Goal: Task Accomplishment & Management: Use online tool/utility

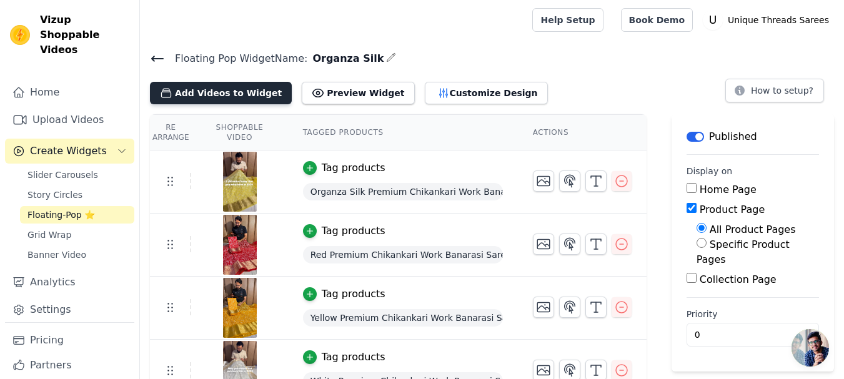
click at [235, 90] on button "Add Videos to Widget" at bounding box center [221, 93] width 142 height 22
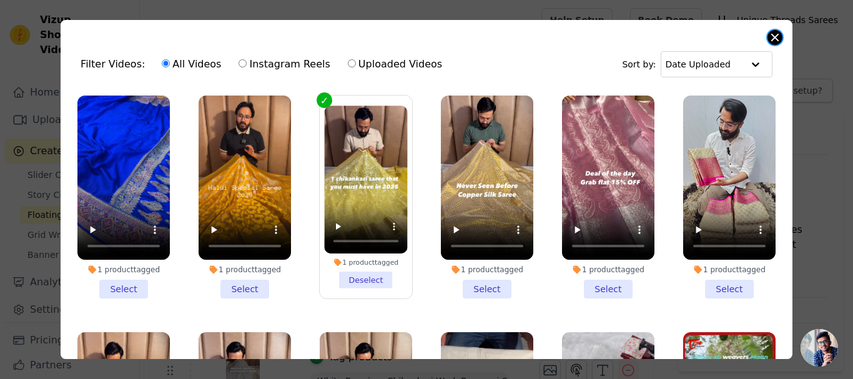
click at [771, 37] on button "Close modal" at bounding box center [775, 37] width 15 height 15
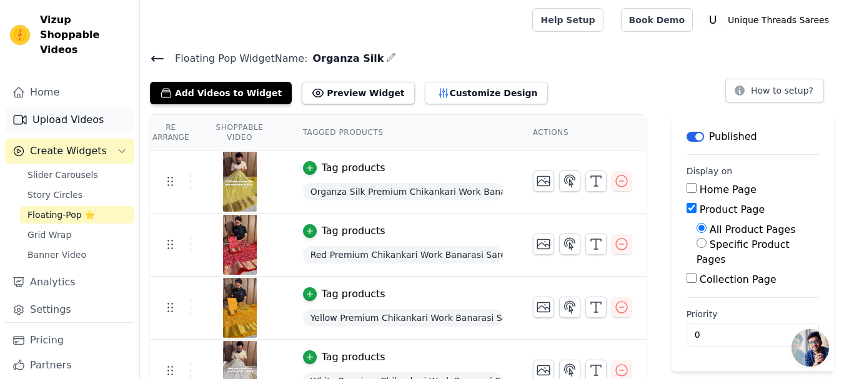
click at [63, 107] on link "Upload Videos" at bounding box center [69, 119] width 129 height 25
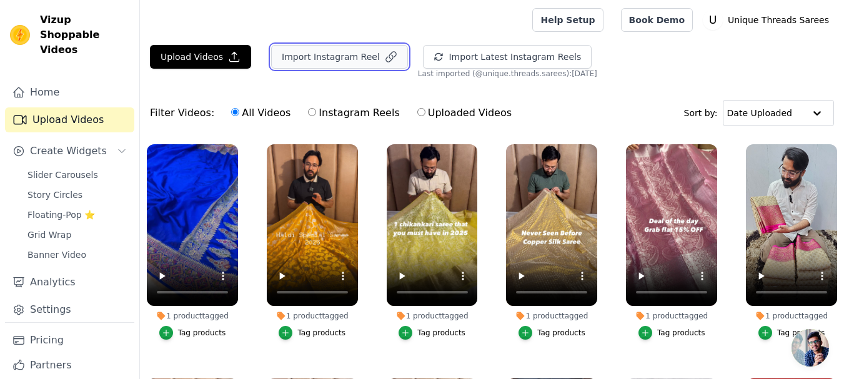
click at [309, 51] on button "Import Instagram Reel" at bounding box center [339, 57] width 137 height 24
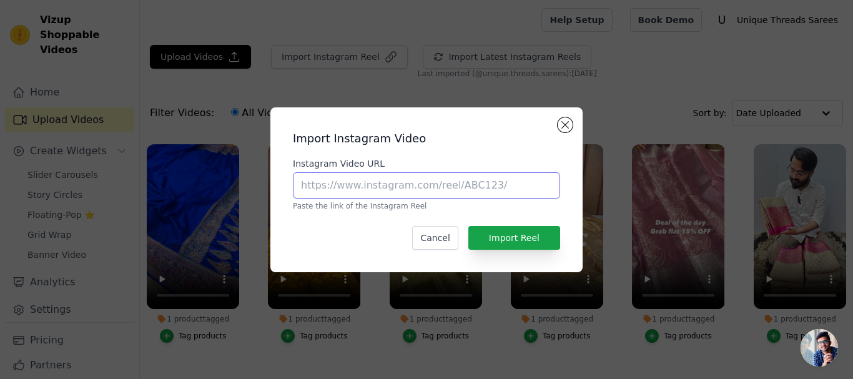
click at [353, 177] on input "Instagram Video URL" at bounding box center [426, 185] width 267 height 26
paste input "[URL][DOMAIN_NAME]"
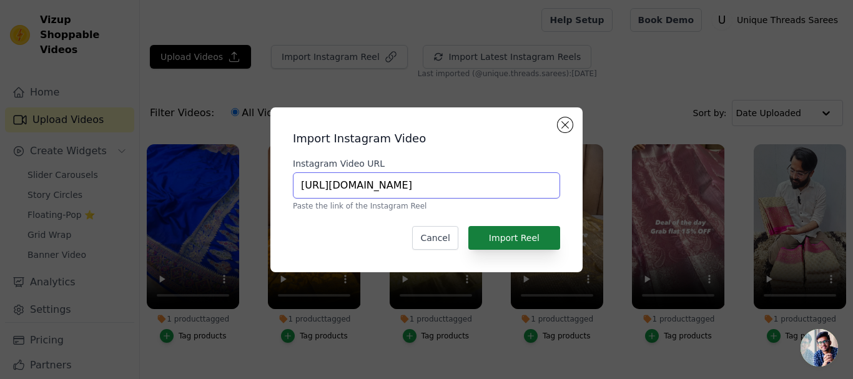
type input "[URL][DOMAIN_NAME]"
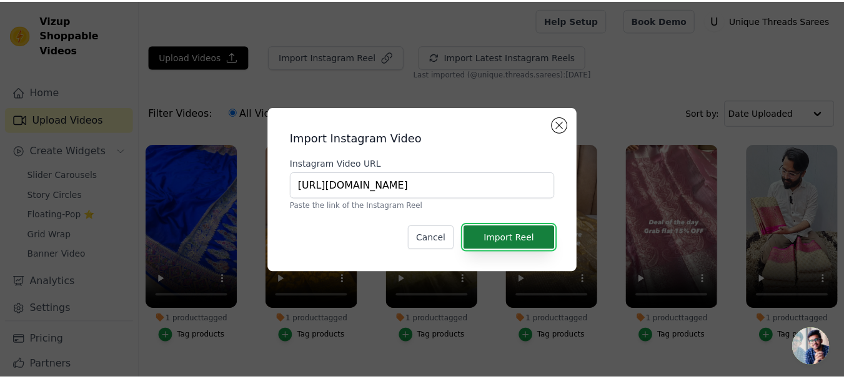
scroll to position [0, 0]
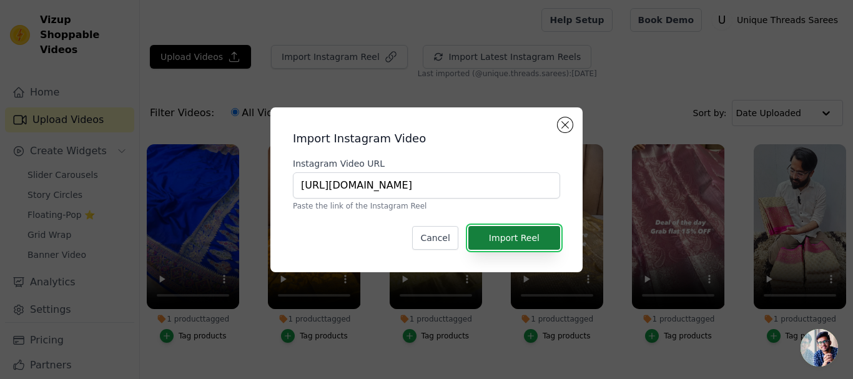
click at [513, 230] on button "Import Reel" at bounding box center [514, 238] width 92 height 24
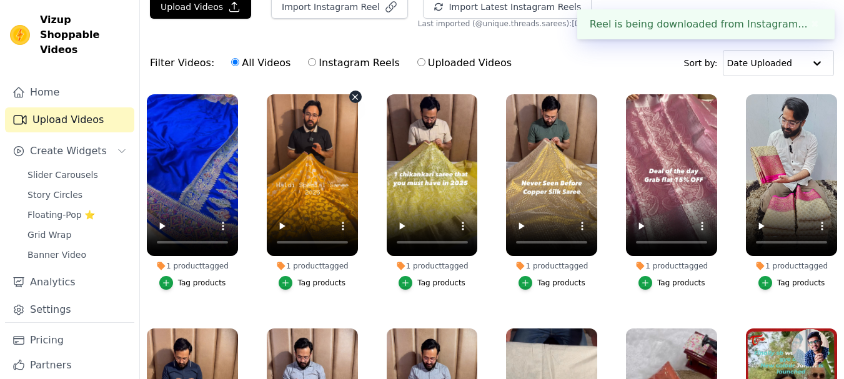
scroll to position [62, 0]
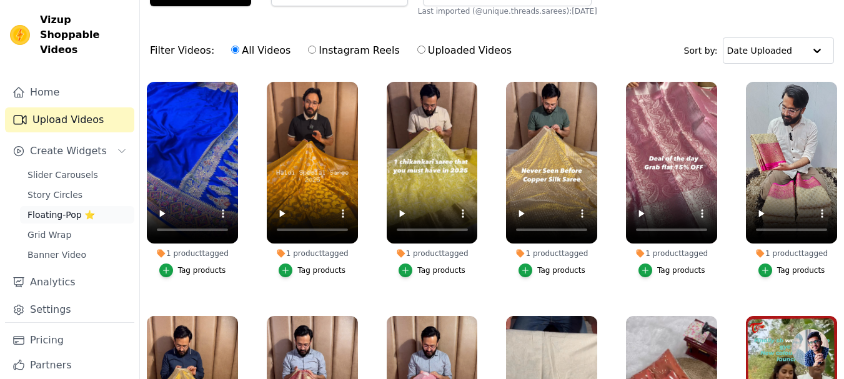
click at [62, 209] on span "Floating-Pop ⭐" at bounding box center [60, 215] width 67 height 12
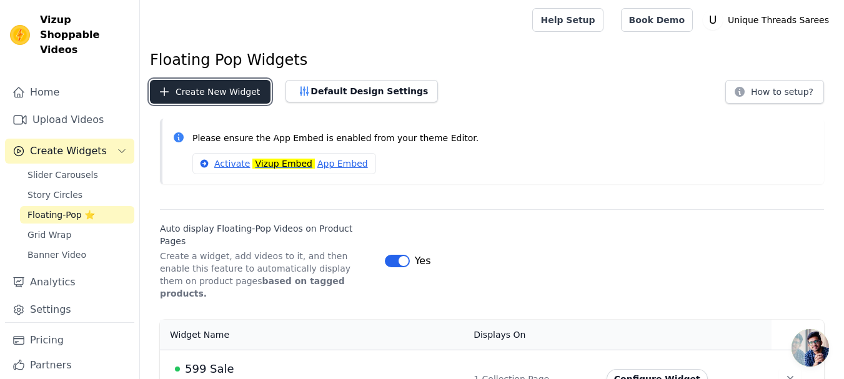
click at [188, 89] on button "Create New Widget" at bounding box center [210, 92] width 121 height 24
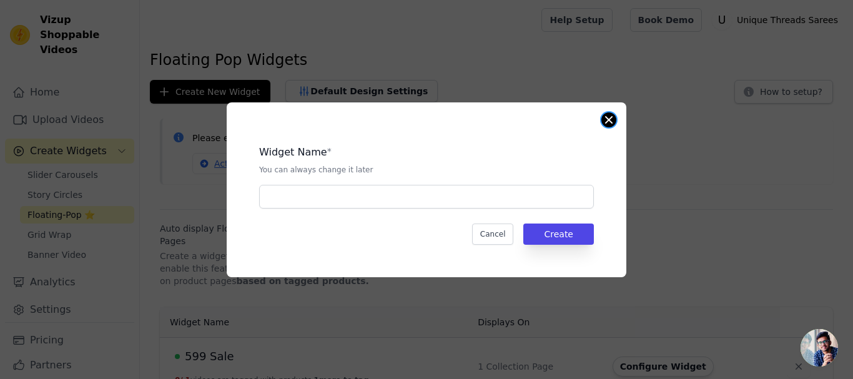
click at [612, 119] on button "Close modal" at bounding box center [609, 119] width 15 height 15
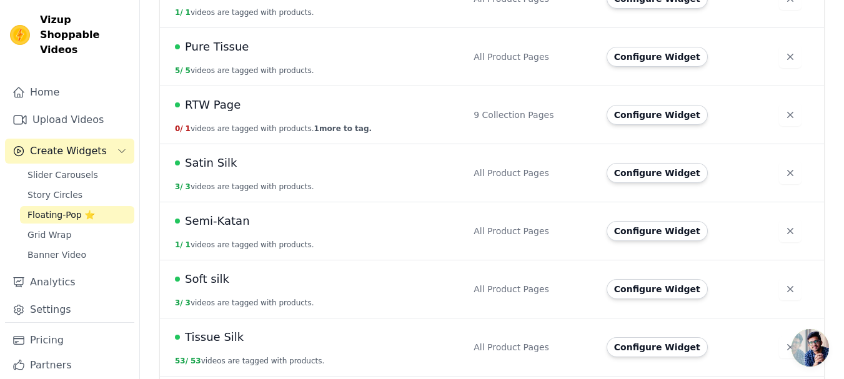
scroll to position [874, 0]
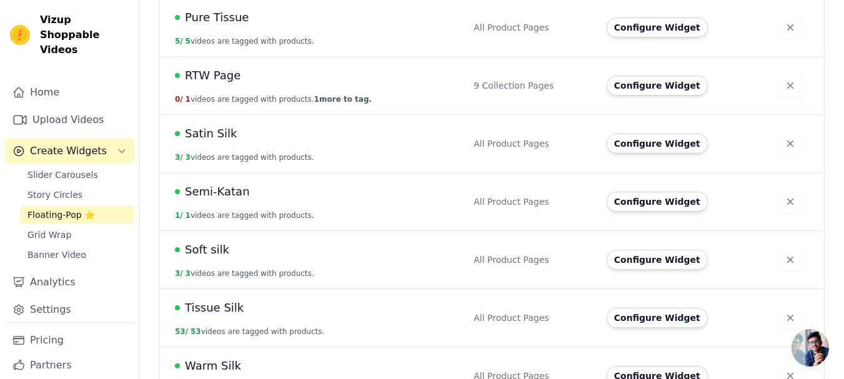
click at [633, 308] on button "Configure Widget" at bounding box center [656, 318] width 101 height 20
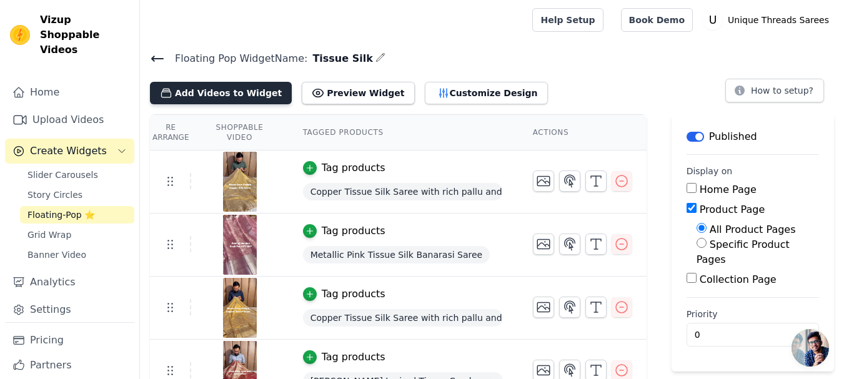
click at [241, 90] on button "Add Videos to Widget" at bounding box center [221, 93] width 142 height 22
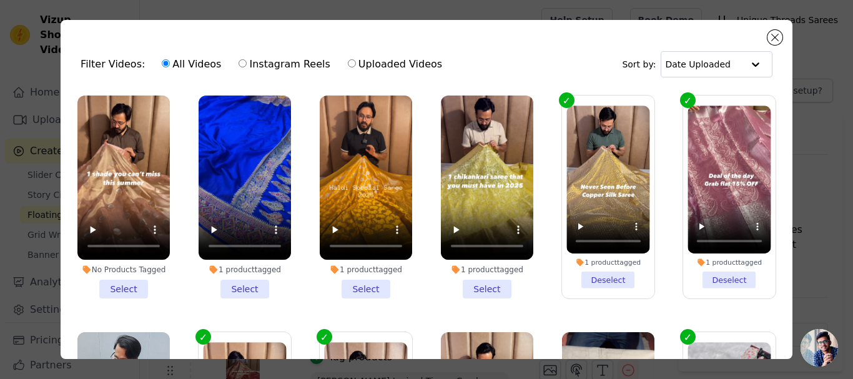
click at [122, 284] on li "No Products Tagged Select" at bounding box center [123, 197] width 92 height 203
click at [0, 0] on input "No Products Tagged Select" at bounding box center [0, 0] width 0 height 0
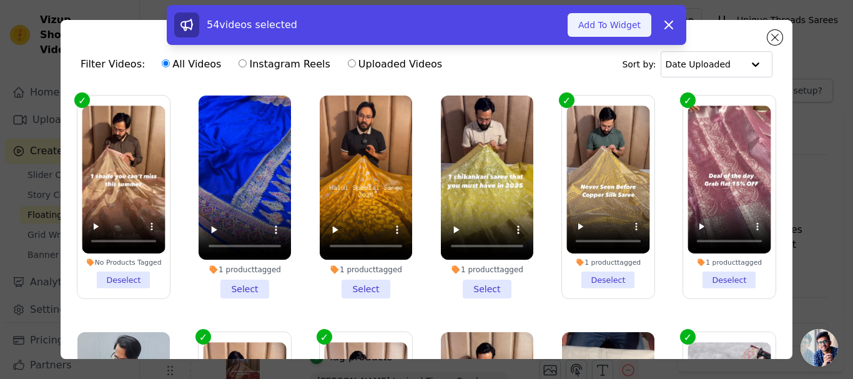
click at [621, 22] on button "Add To Widget" at bounding box center [610, 25] width 84 height 24
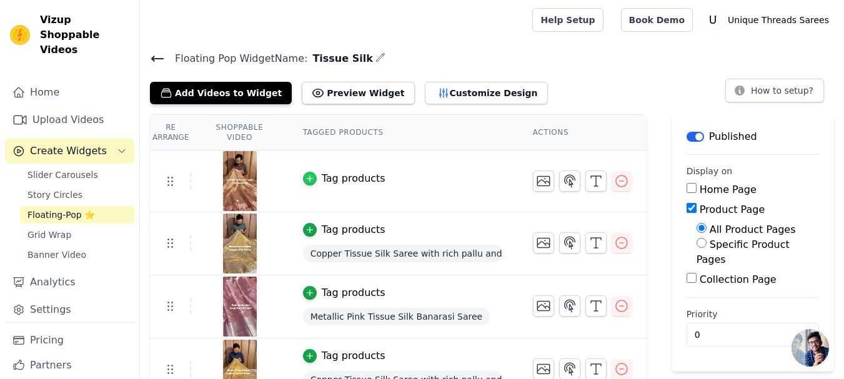
click at [316, 178] on div "button" at bounding box center [310, 179] width 14 height 14
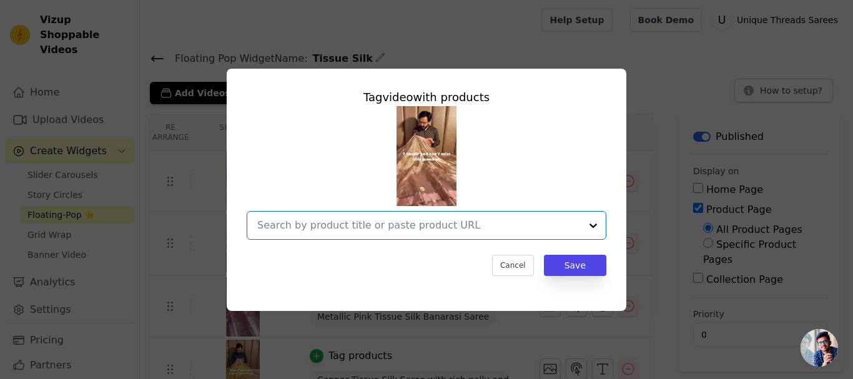
click at [446, 224] on input "text" at bounding box center [419, 225] width 324 height 15
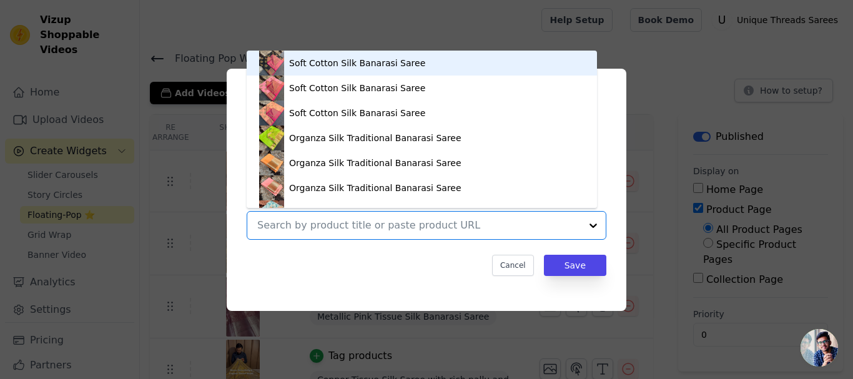
paste input "[URL][DOMAIN_NAME]"
type input "[URL][DOMAIN_NAME]"
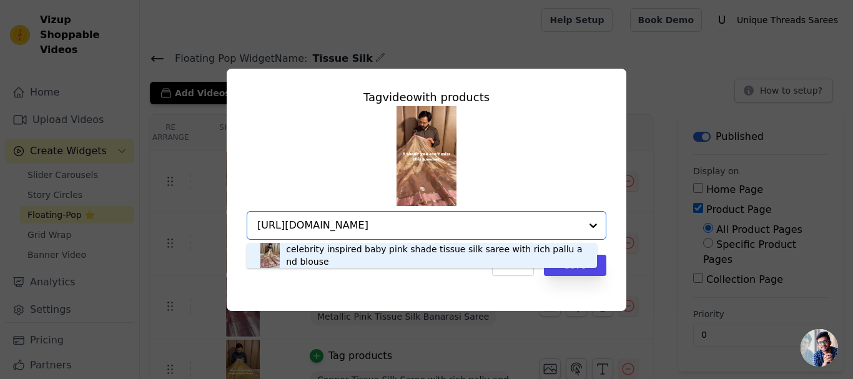
click at [435, 252] on div "celebrity inspired baby pink shade tissue silk saree with rich pallu and blouse" at bounding box center [435, 255] width 299 height 25
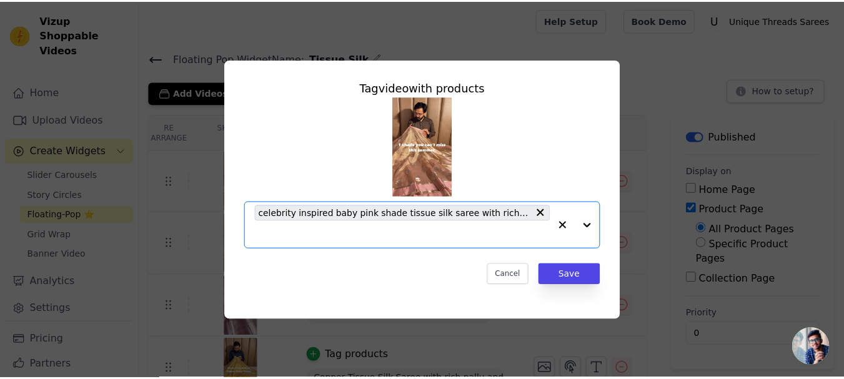
scroll to position [0, 0]
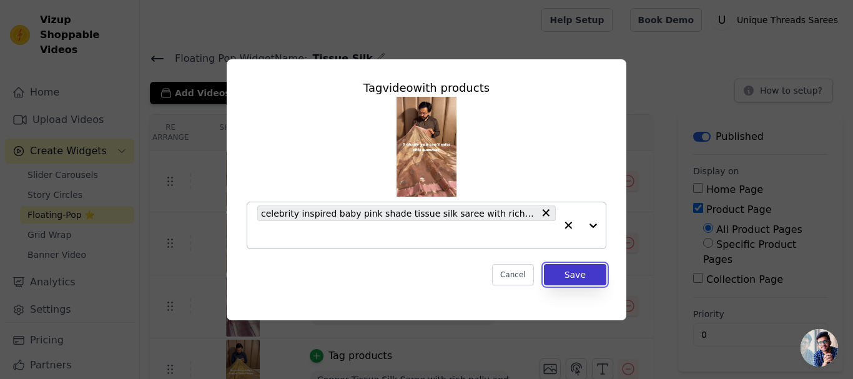
click at [573, 271] on button "Save" at bounding box center [575, 274] width 62 height 21
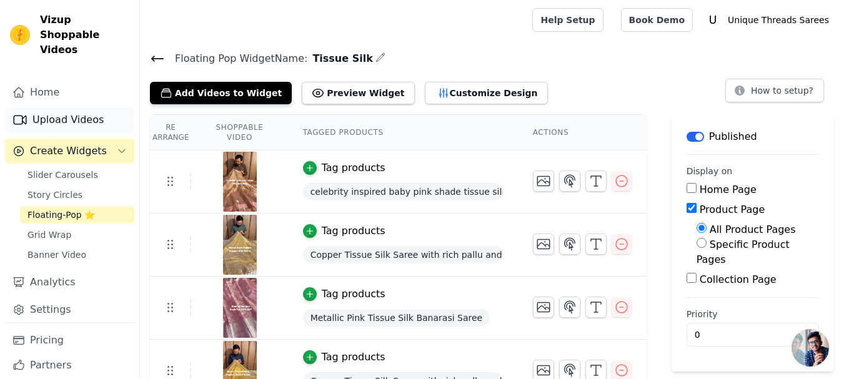
click at [64, 107] on link "Upload Videos" at bounding box center [69, 119] width 129 height 25
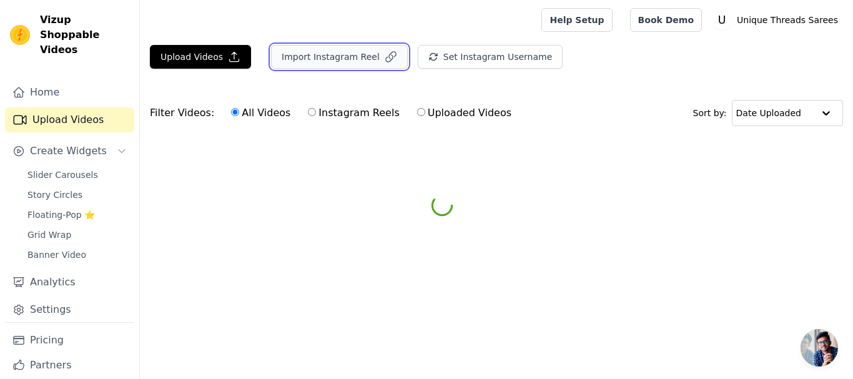
click at [285, 53] on button "Import Instagram Reel" at bounding box center [339, 57] width 137 height 24
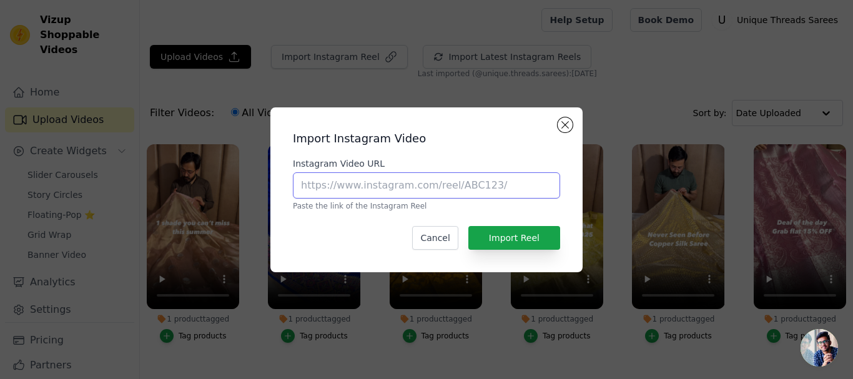
click at [348, 181] on input "Instagram Video URL" at bounding box center [426, 185] width 267 height 26
paste input "[URL][DOMAIN_NAME]"
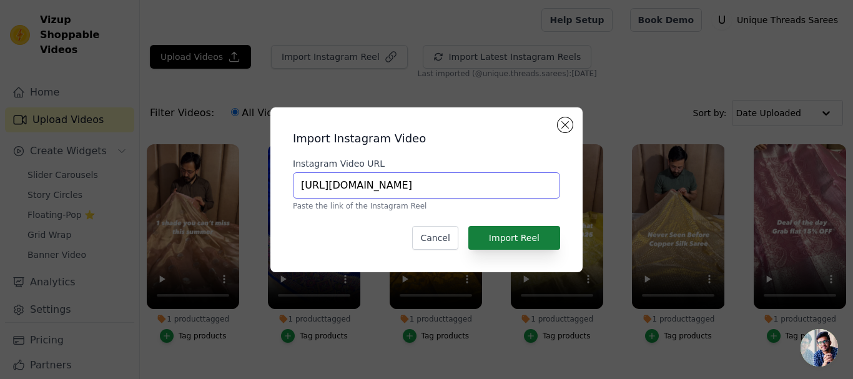
type input "[URL][DOMAIN_NAME]"
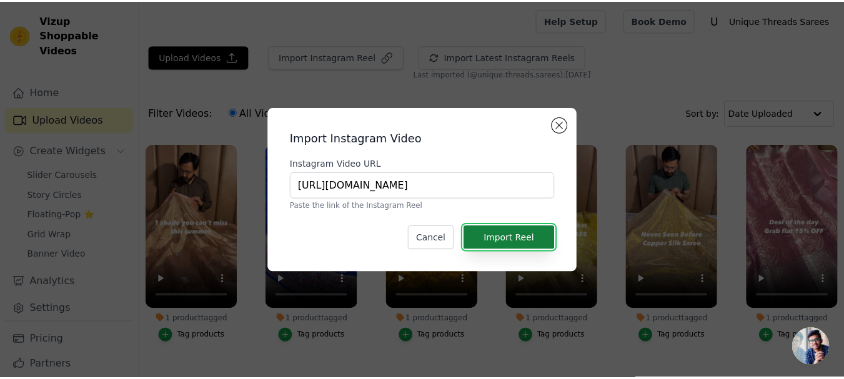
scroll to position [0, 0]
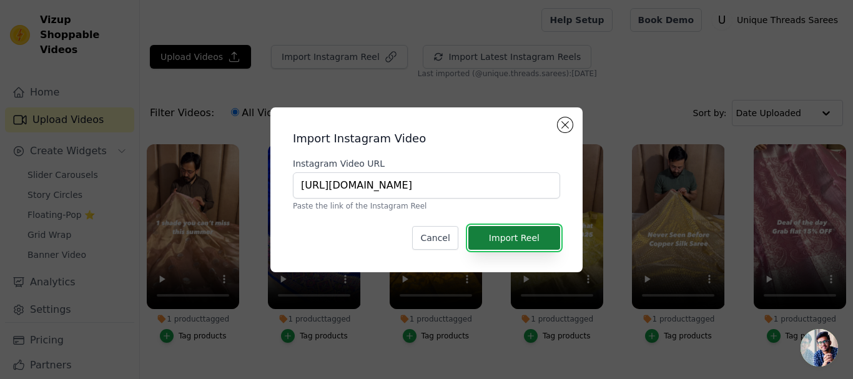
click at [528, 235] on button "Import Reel" at bounding box center [514, 238] width 92 height 24
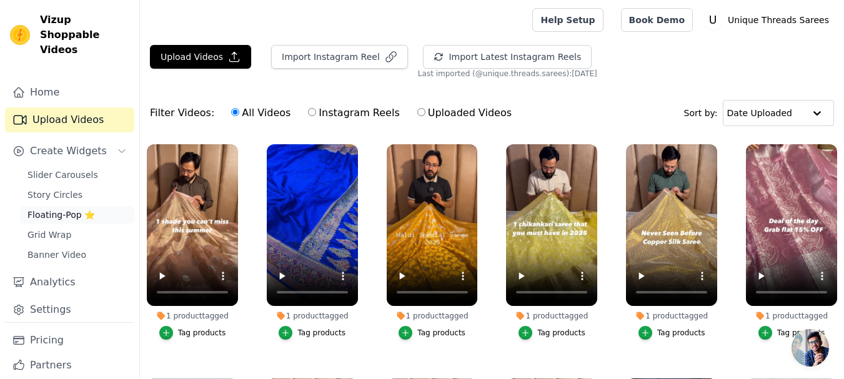
click at [62, 209] on span "Floating-Pop ⭐" at bounding box center [60, 215] width 67 height 12
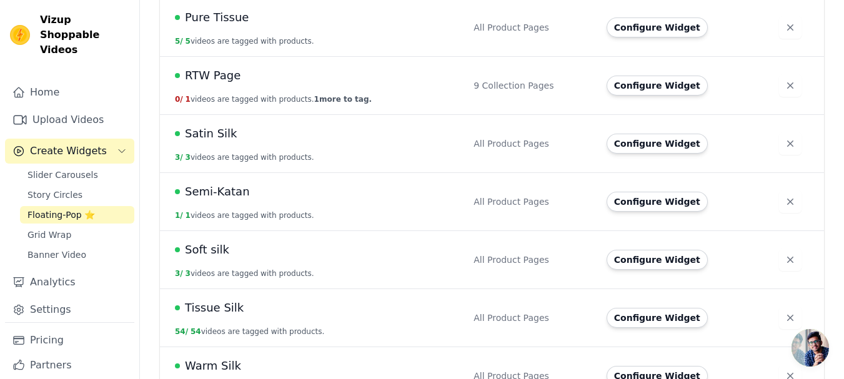
scroll to position [880, 0]
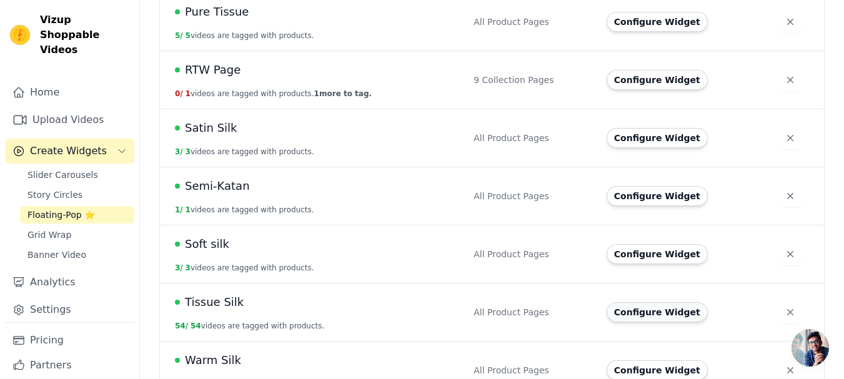
click at [643, 302] on button "Configure Widget" at bounding box center [656, 312] width 101 height 20
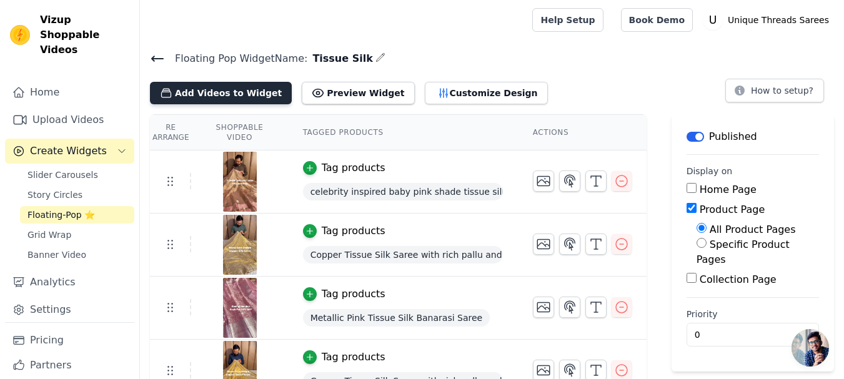
click at [213, 92] on button "Add Videos to Widget" at bounding box center [221, 93] width 142 height 22
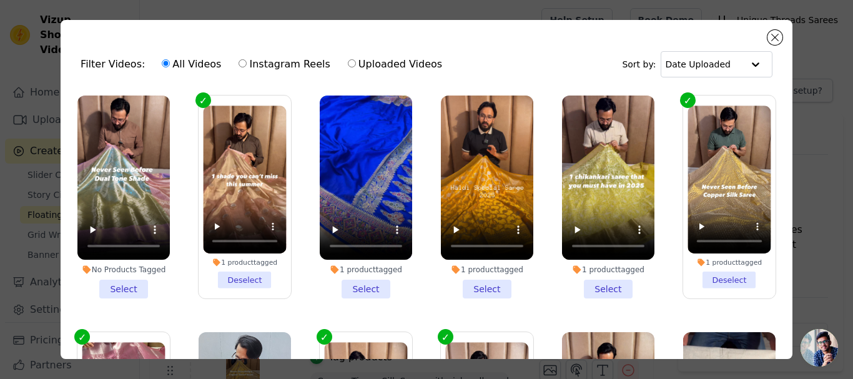
click at [124, 282] on li "No Products Tagged Select" at bounding box center [123, 197] width 92 height 203
click at [0, 0] on input "No Products Tagged Select" at bounding box center [0, 0] width 0 height 0
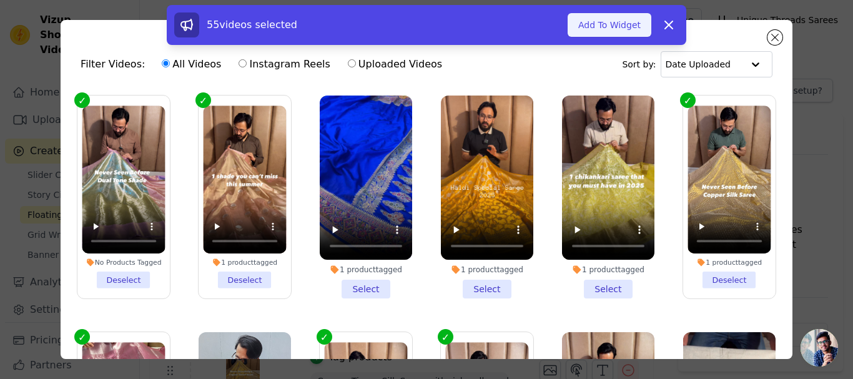
click at [606, 26] on button "Add To Widget" at bounding box center [610, 25] width 84 height 24
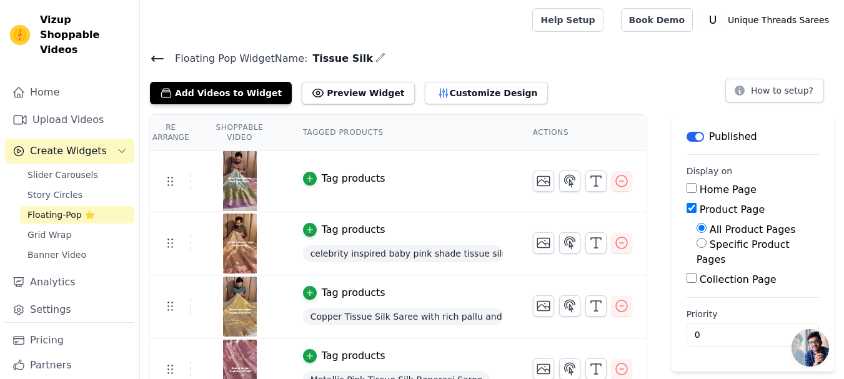
click at [348, 182] on div "Tag products" at bounding box center [354, 178] width 64 height 15
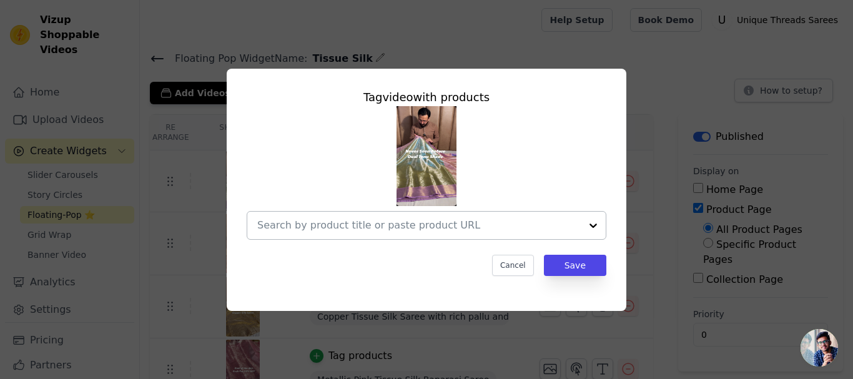
click at [477, 231] on input "text" at bounding box center [419, 225] width 324 height 15
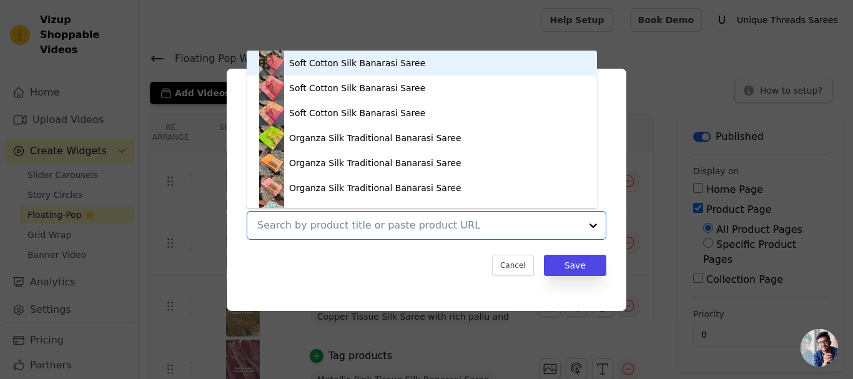
paste input "[URL][DOMAIN_NAME]"
type input "[URL][DOMAIN_NAME]"
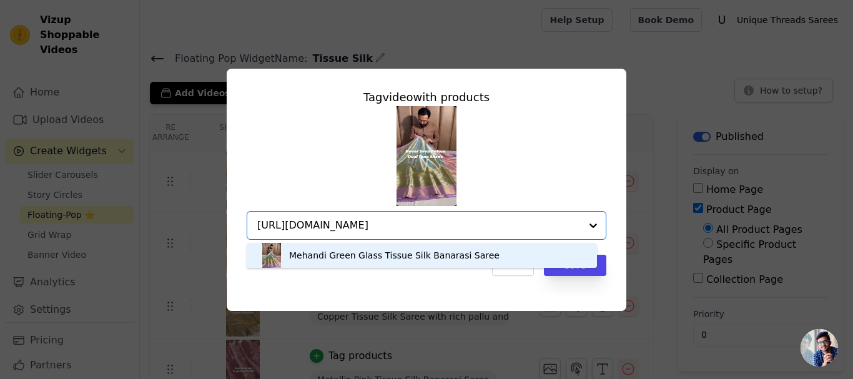
click at [462, 255] on div "Mehandi Green Glass Tissue Silk Banarasi Saree" at bounding box center [394, 255] width 210 height 12
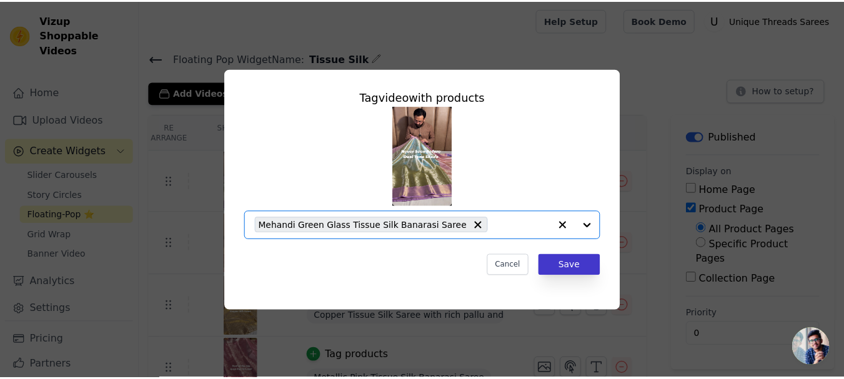
scroll to position [0, 0]
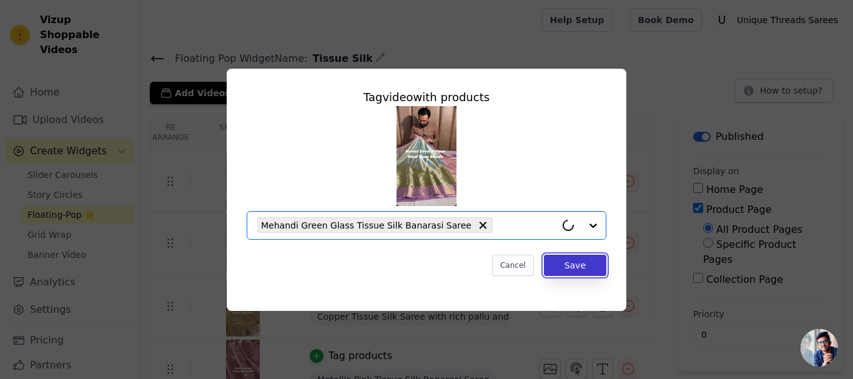
click at [582, 264] on button "Save" at bounding box center [575, 265] width 62 height 21
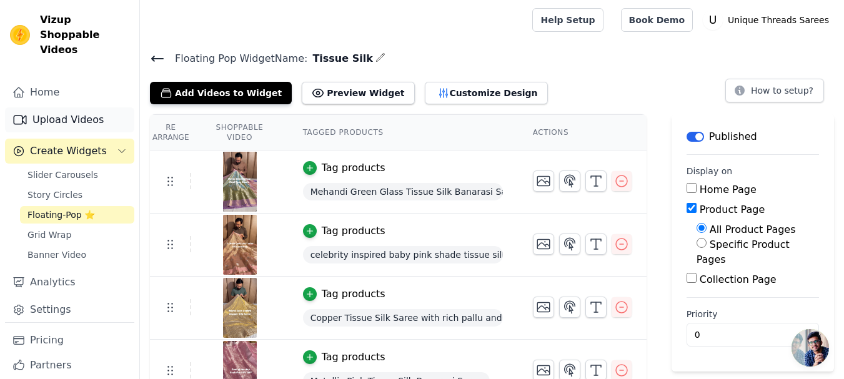
click at [75, 107] on link "Upload Videos" at bounding box center [69, 119] width 129 height 25
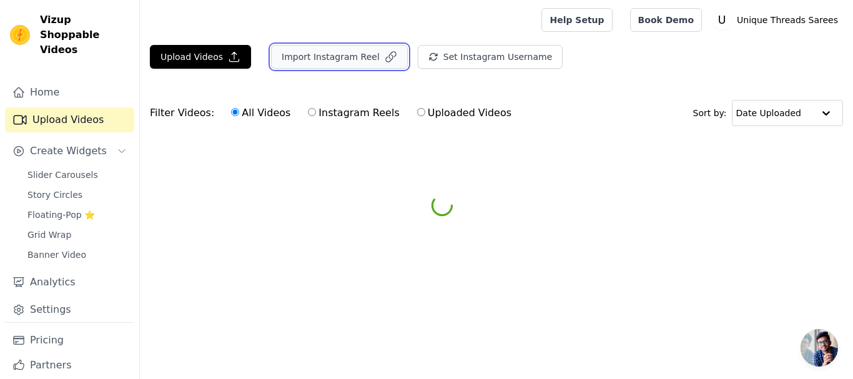
click at [312, 57] on button "Import Instagram Reel" at bounding box center [339, 57] width 137 height 24
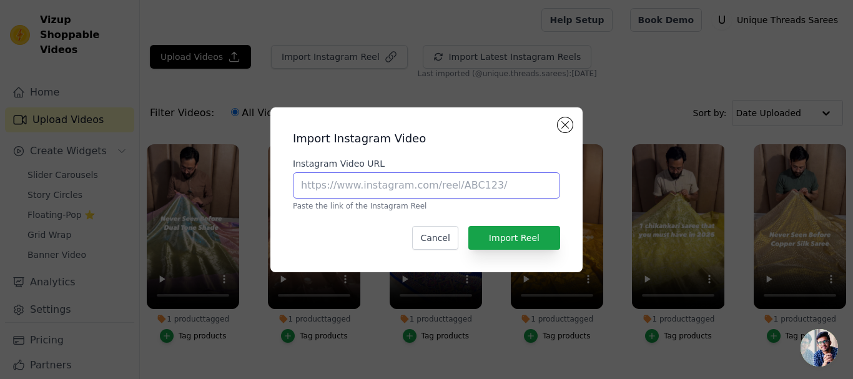
click at [416, 188] on input "Instagram Video URL" at bounding box center [426, 185] width 267 height 26
paste input "[URL][DOMAIN_NAME]"
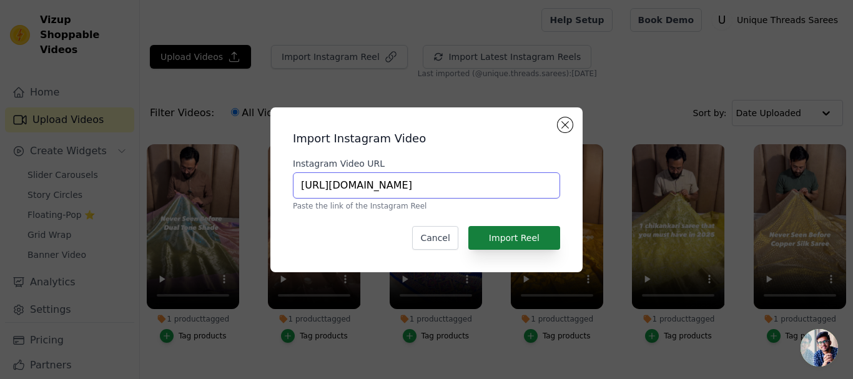
type input "[URL][DOMAIN_NAME]"
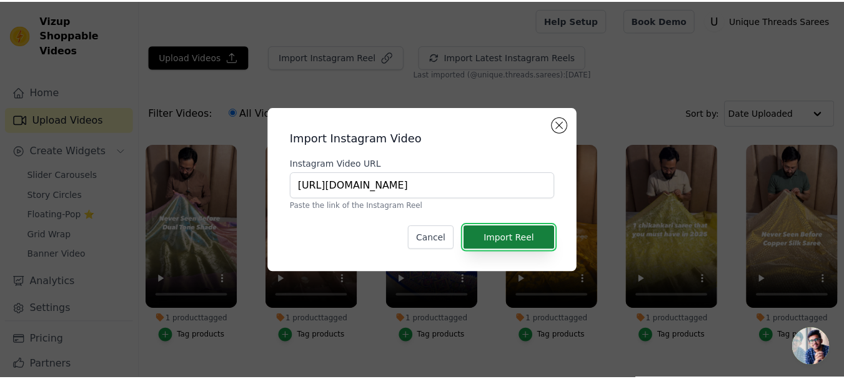
scroll to position [0, 0]
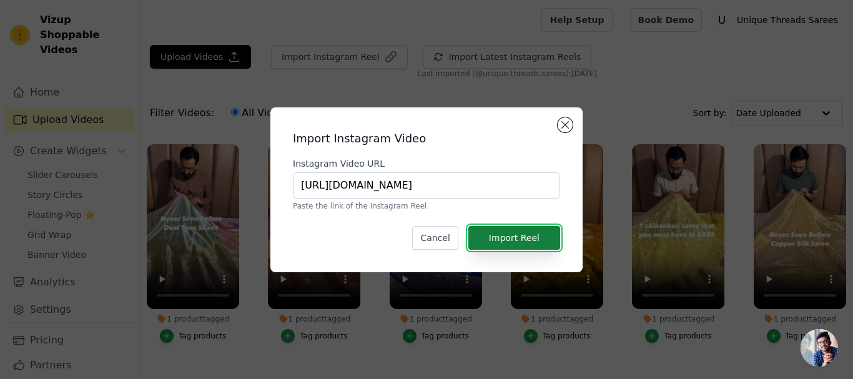
click at [513, 238] on button "Import Reel" at bounding box center [514, 238] width 92 height 24
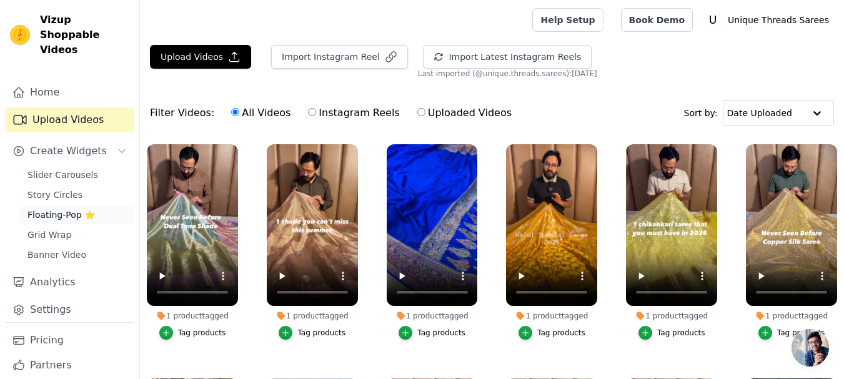
click at [61, 209] on span "Floating-Pop ⭐" at bounding box center [60, 215] width 67 height 12
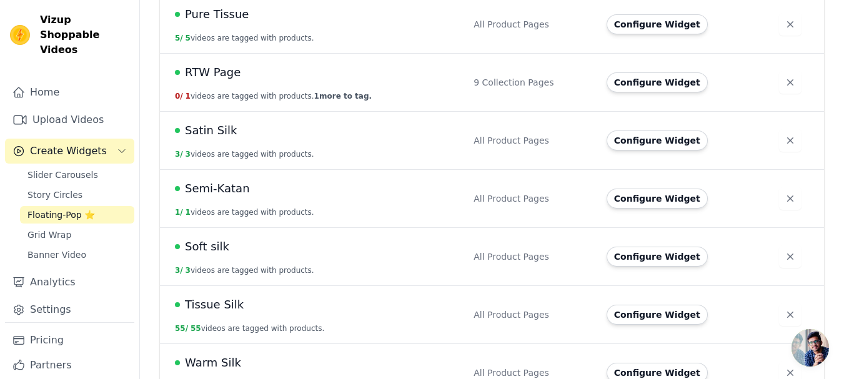
scroll to position [880, 0]
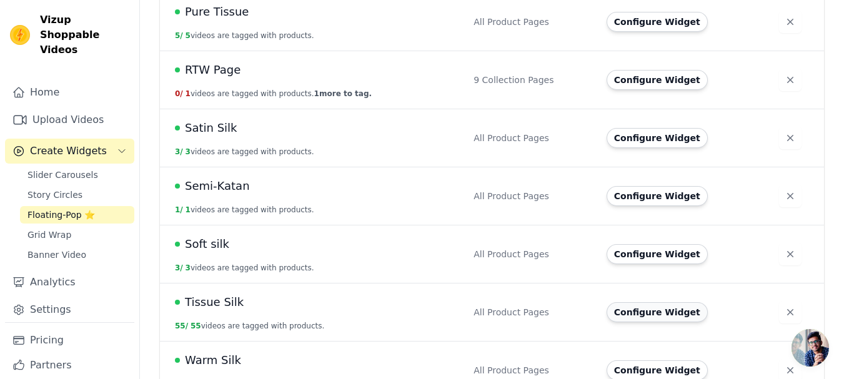
click at [633, 302] on button "Configure Widget" at bounding box center [656, 312] width 101 height 20
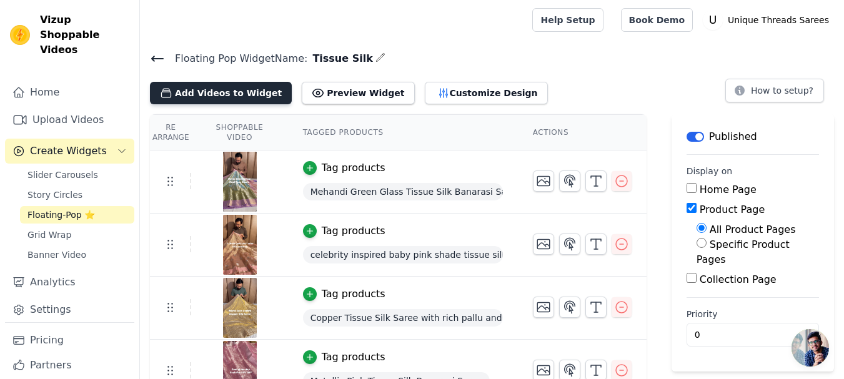
click at [187, 85] on button "Add Videos to Widget" at bounding box center [221, 93] width 142 height 22
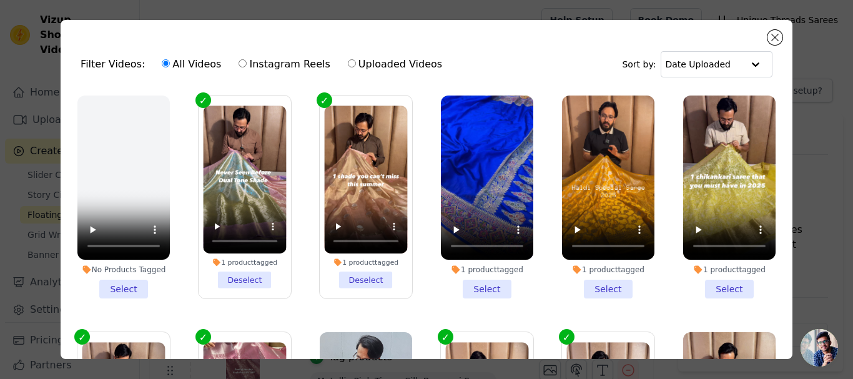
click at [119, 280] on li "No Products Tagged Select" at bounding box center [123, 197] width 92 height 203
click at [0, 0] on input "No Products Tagged Select" at bounding box center [0, 0] width 0 height 0
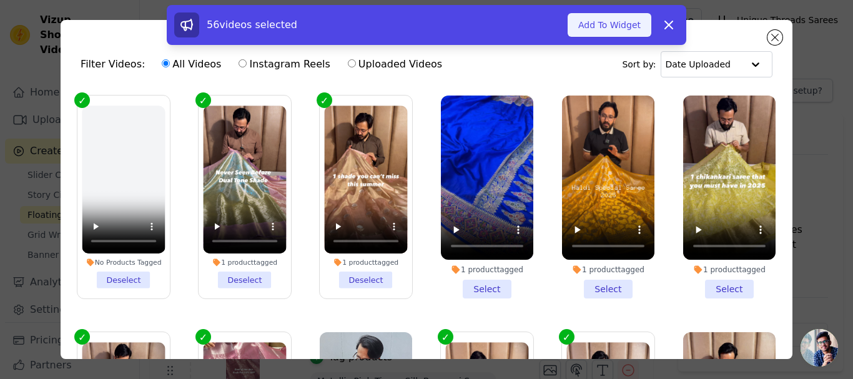
click at [610, 29] on button "Add To Widget" at bounding box center [610, 25] width 84 height 24
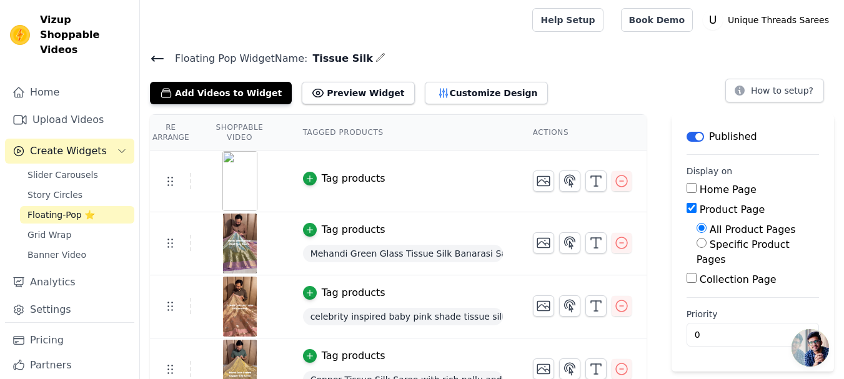
click at [383, 188] on td "Tag products" at bounding box center [403, 182] width 230 height 62
click at [360, 178] on div "Tag products" at bounding box center [354, 178] width 64 height 15
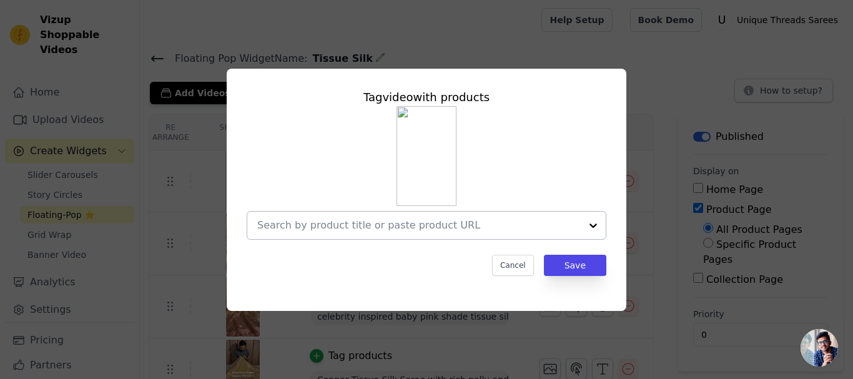
click at [407, 222] on input "text" at bounding box center [419, 225] width 324 height 15
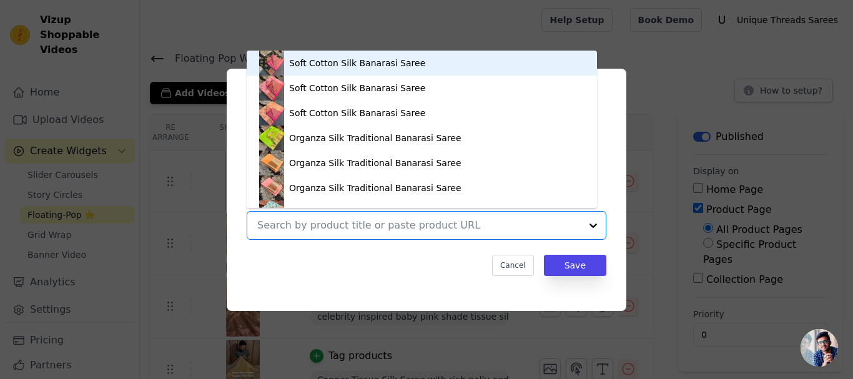
paste input "[URL][DOMAIN_NAME][PERSON_NAME]"
type input "[URL][DOMAIN_NAME][PERSON_NAME]"
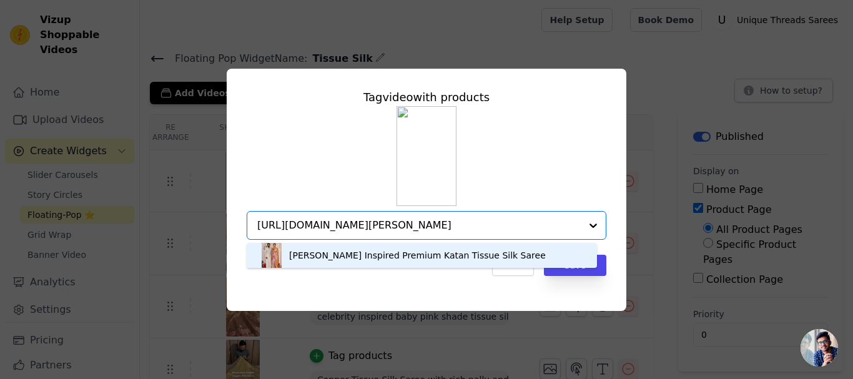
click at [419, 256] on div "[PERSON_NAME] Inspired Premium Katan Tissue Silk Saree" at bounding box center [417, 255] width 257 height 12
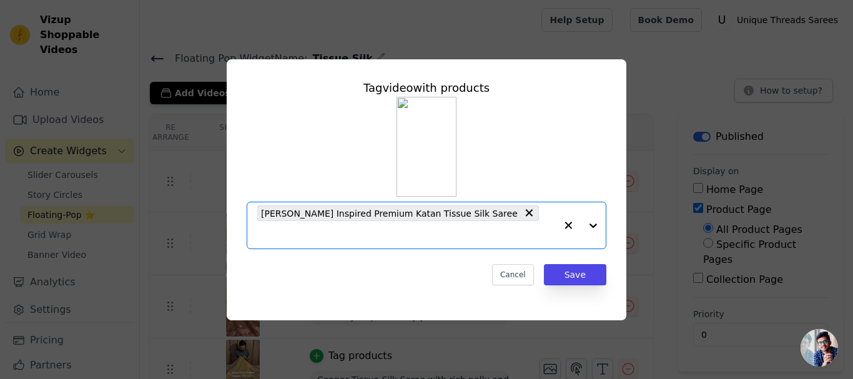
scroll to position [0, 0]
click at [573, 264] on button "Save" at bounding box center [575, 274] width 62 height 21
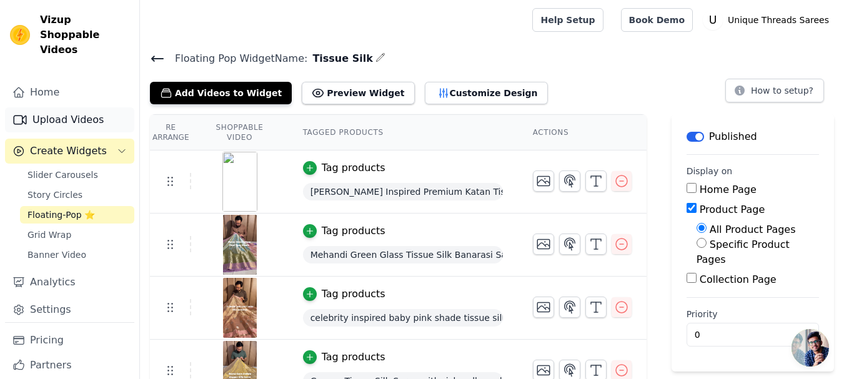
click at [73, 107] on link "Upload Videos" at bounding box center [69, 119] width 129 height 25
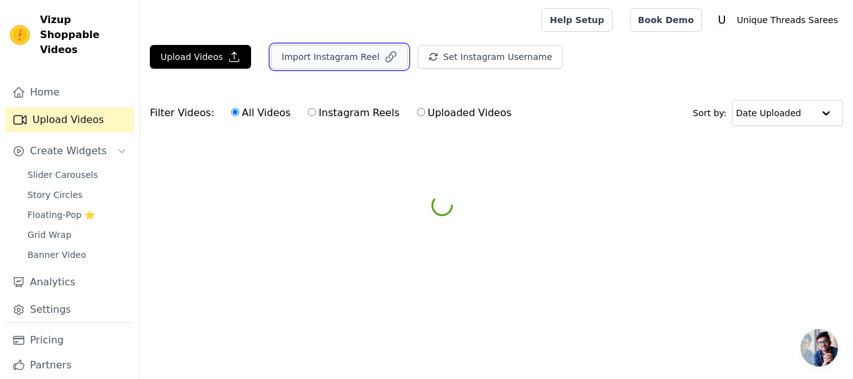
click at [289, 54] on button "Import Instagram Reel" at bounding box center [339, 57] width 137 height 24
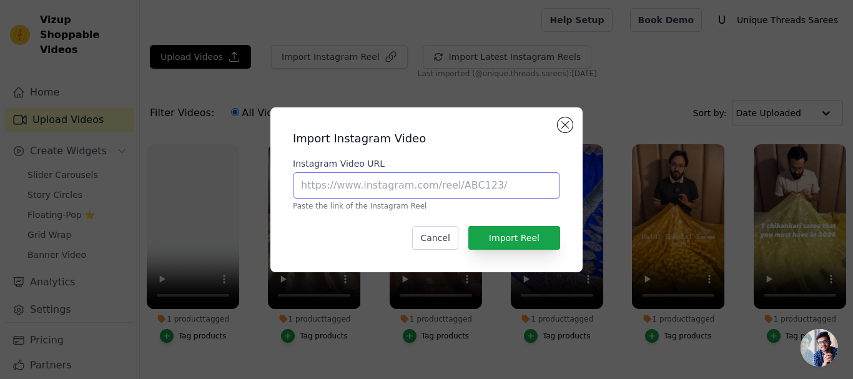
click at [360, 186] on input "Instagram Video URL" at bounding box center [426, 185] width 267 height 26
paste input "[URL][DOMAIN_NAME]"
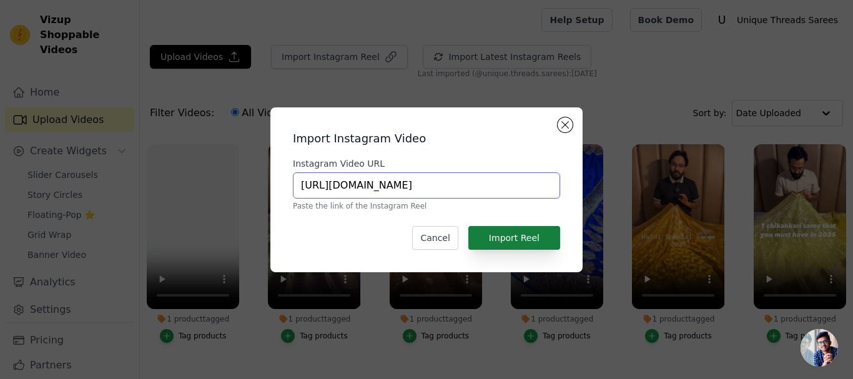
type input "[URL][DOMAIN_NAME]"
click at [537, 234] on button "Import Reel" at bounding box center [514, 238] width 92 height 24
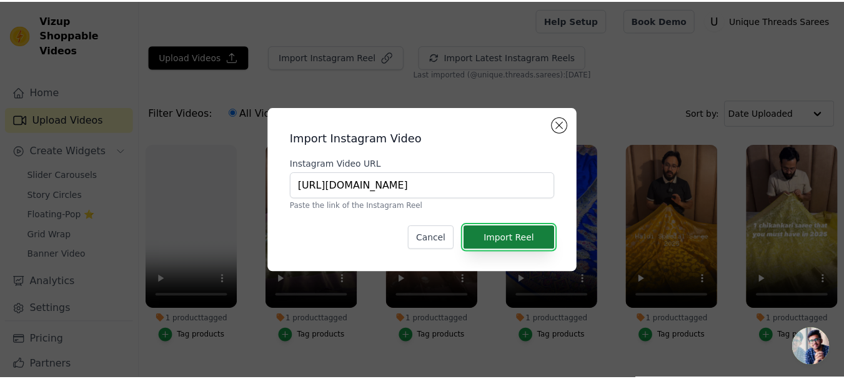
scroll to position [0, 0]
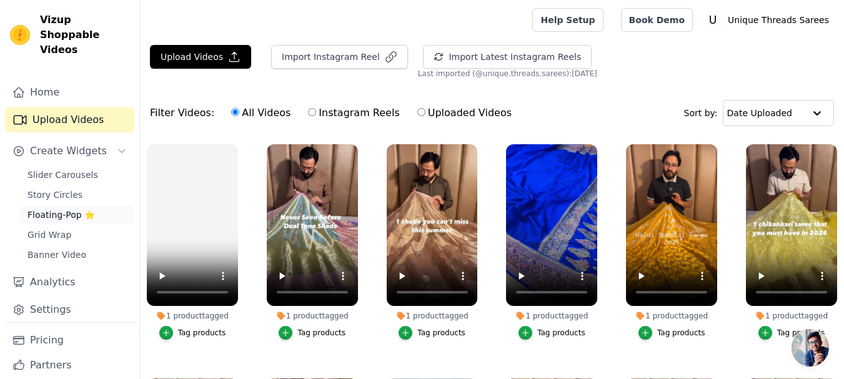
click at [59, 209] on span "Floating-Pop ⭐" at bounding box center [60, 215] width 67 height 12
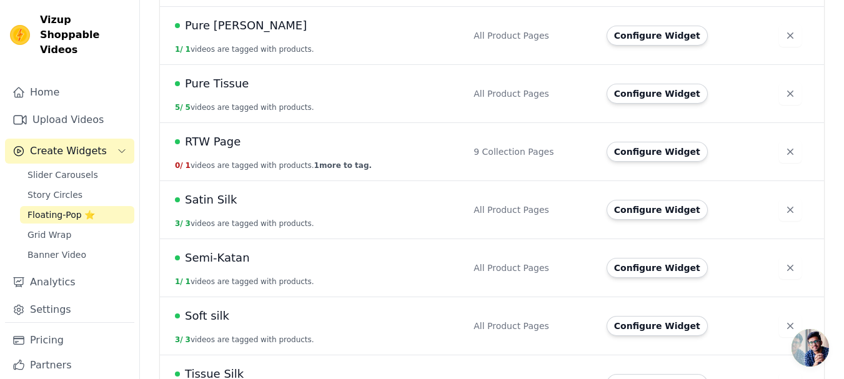
scroll to position [880, 0]
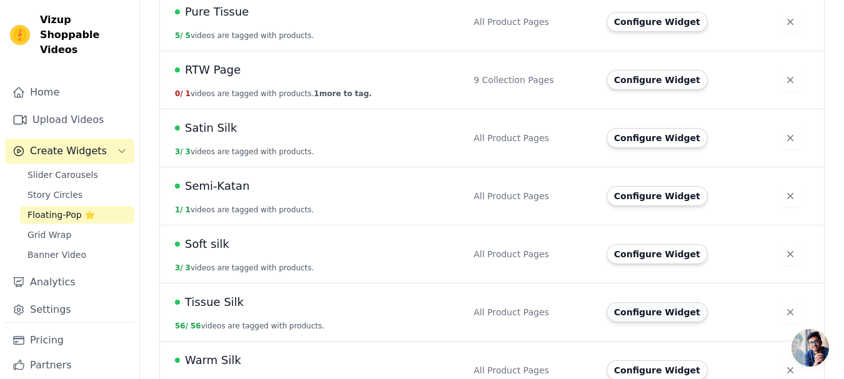
click at [625, 302] on button "Configure Widget" at bounding box center [656, 312] width 101 height 20
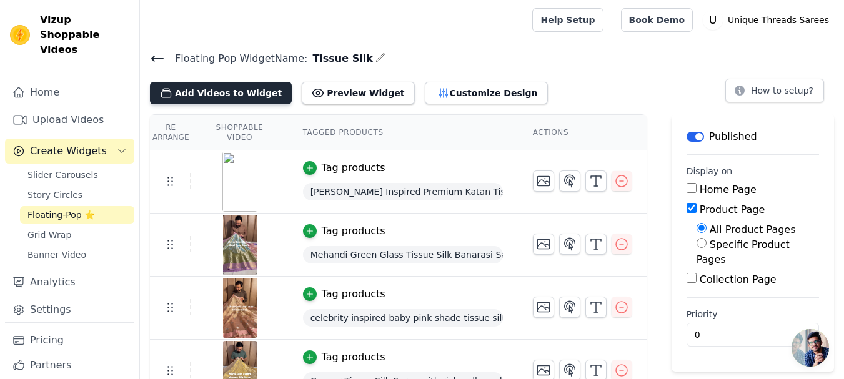
click at [207, 90] on button "Add Videos to Widget" at bounding box center [221, 93] width 142 height 22
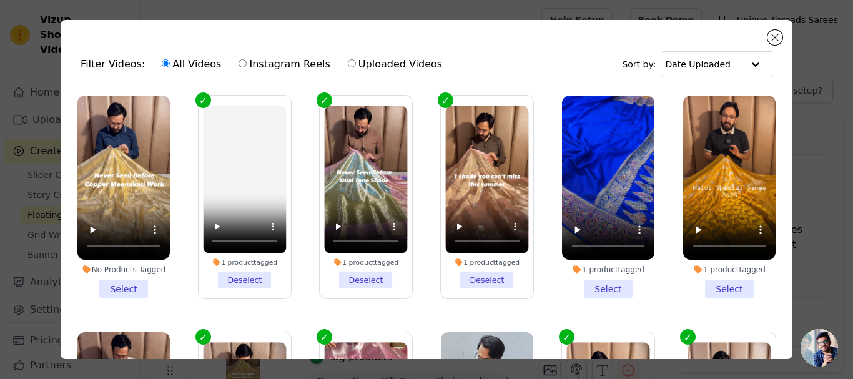
click at [116, 286] on li "No Products Tagged Select" at bounding box center [123, 197] width 92 height 203
click at [0, 0] on input "No Products Tagged Select" at bounding box center [0, 0] width 0 height 0
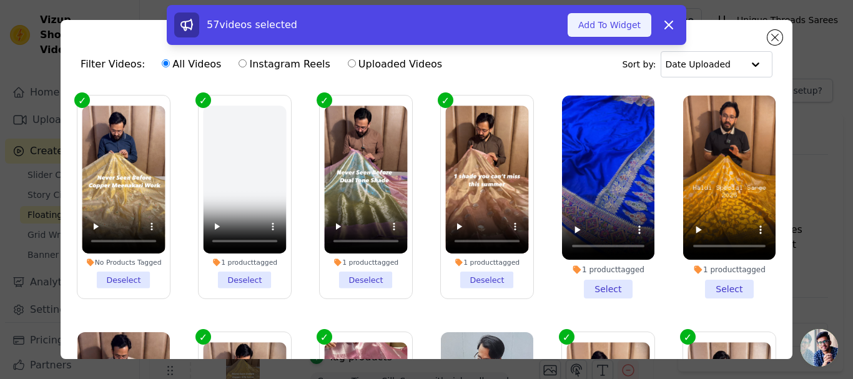
click at [622, 22] on button "Add To Widget" at bounding box center [610, 25] width 84 height 24
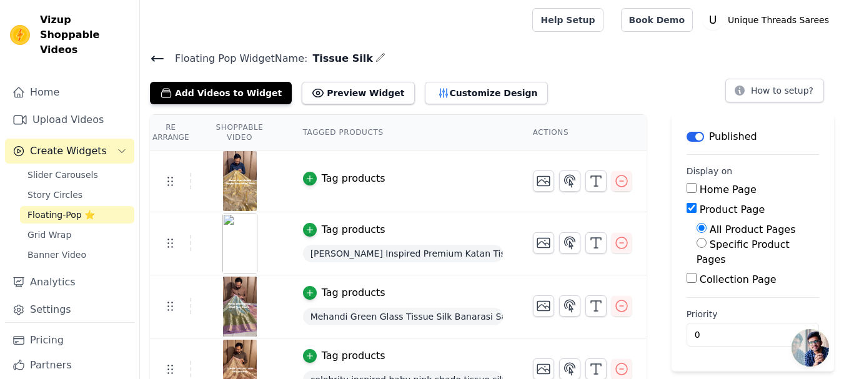
click at [335, 179] on div "Tag products" at bounding box center [354, 178] width 64 height 15
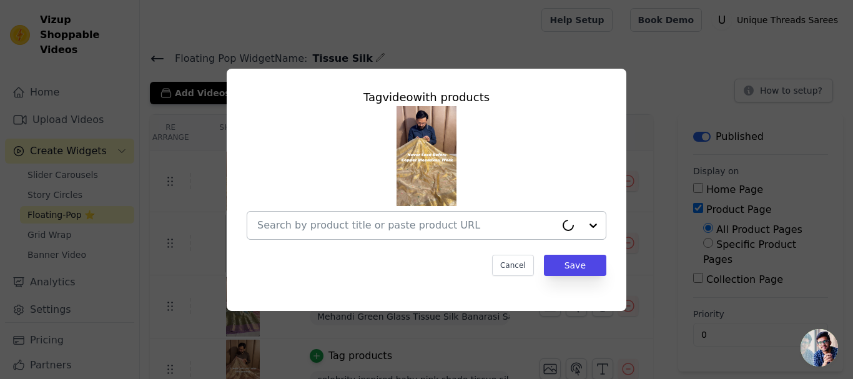
click at [424, 224] on input "text" at bounding box center [406, 225] width 299 height 15
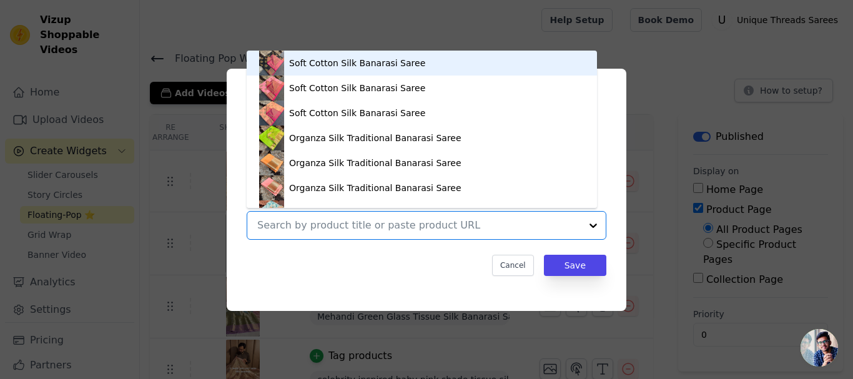
paste input "[URL][DOMAIN_NAME]"
type input "[URL][DOMAIN_NAME]"
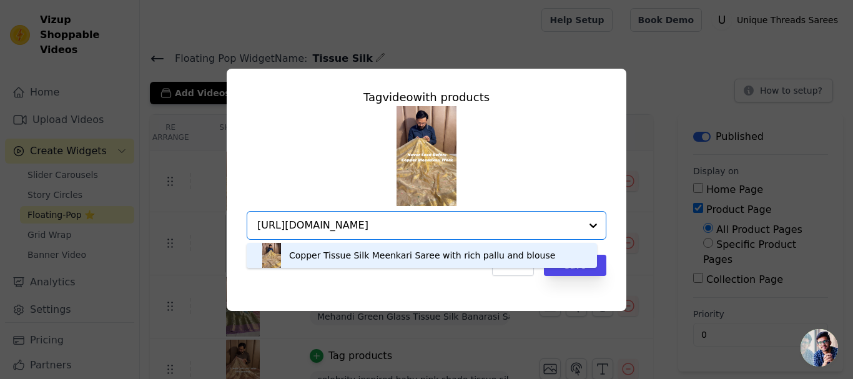
click at [453, 253] on div "Copper Tissue Silk Meenkari Saree with rich pallu and blouse" at bounding box center [422, 255] width 266 height 12
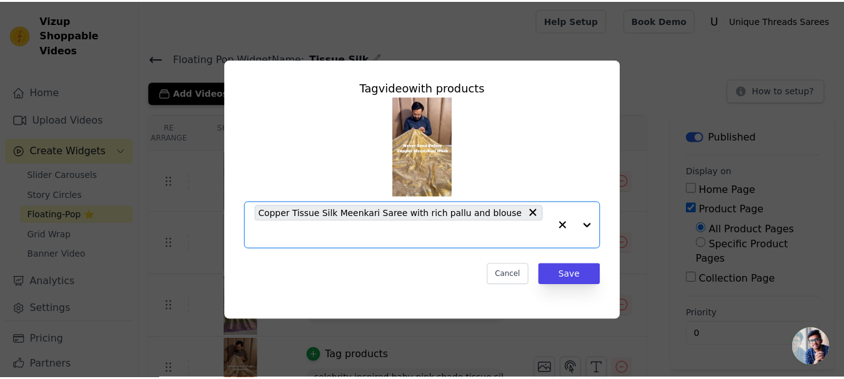
scroll to position [0, 0]
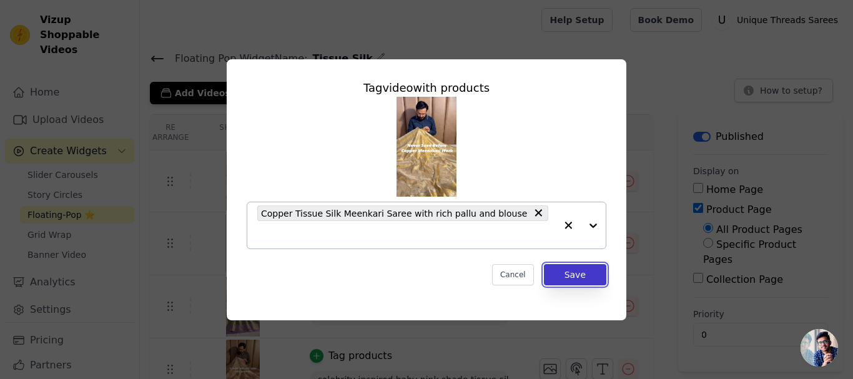
click at [573, 266] on button "Save" at bounding box center [575, 274] width 62 height 21
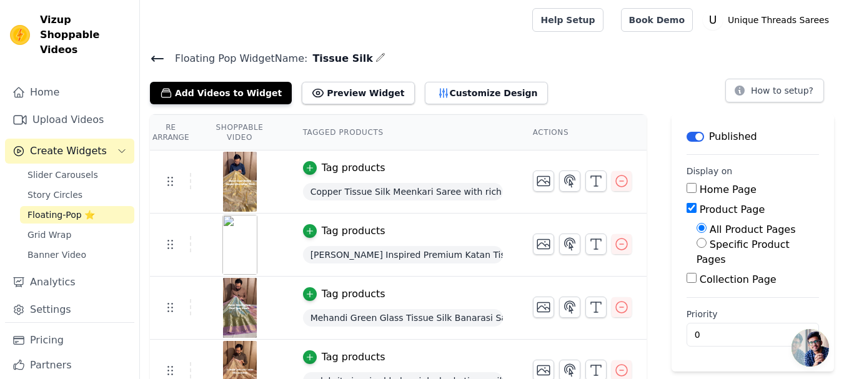
click at [60, 209] on span "Floating-Pop ⭐" at bounding box center [60, 215] width 67 height 12
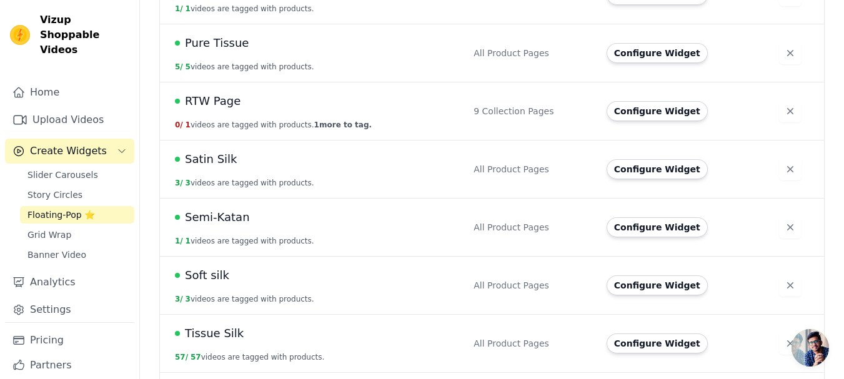
scroll to position [880, 0]
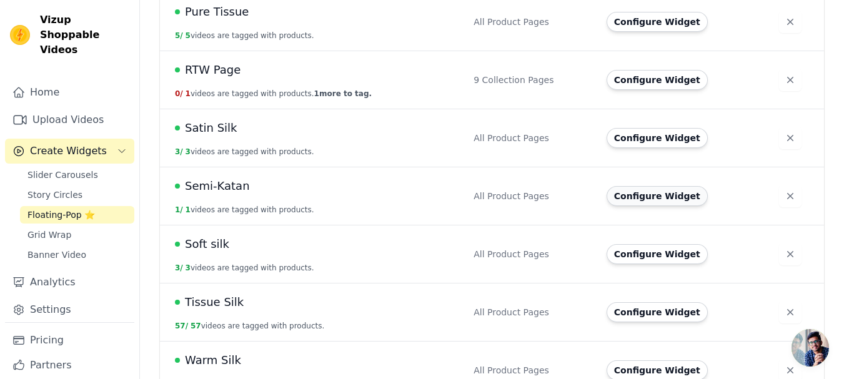
click at [652, 186] on button "Configure Widget" at bounding box center [656, 196] width 101 height 20
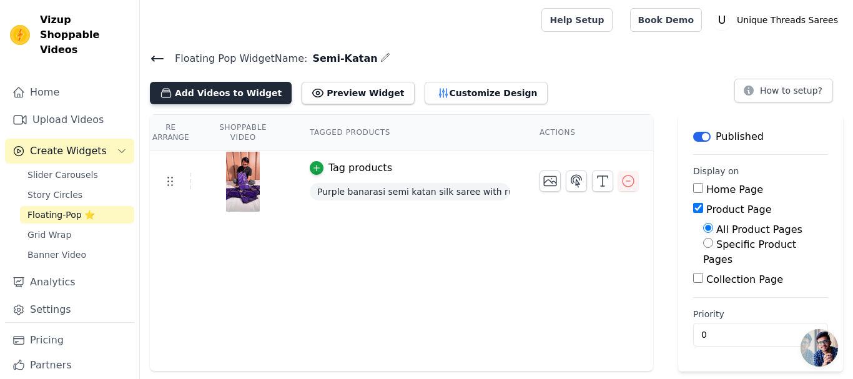
click at [209, 92] on button "Add Videos to Widget" at bounding box center [221, 93] width 142 height 22
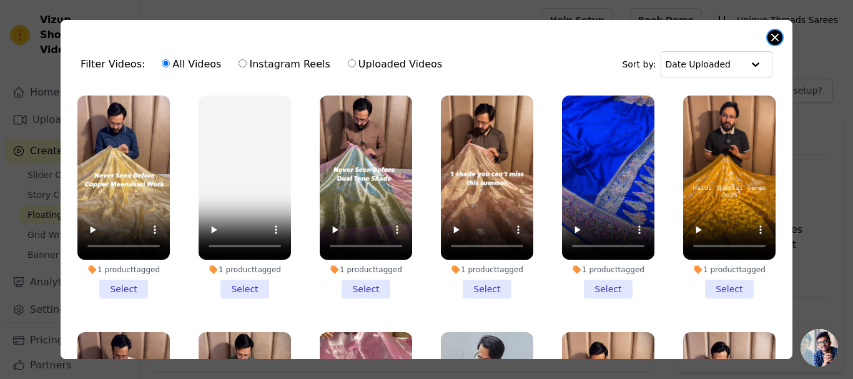
click at [777, 32] on button "Close modal" at bounding box center [775, 37] width 15 height 15
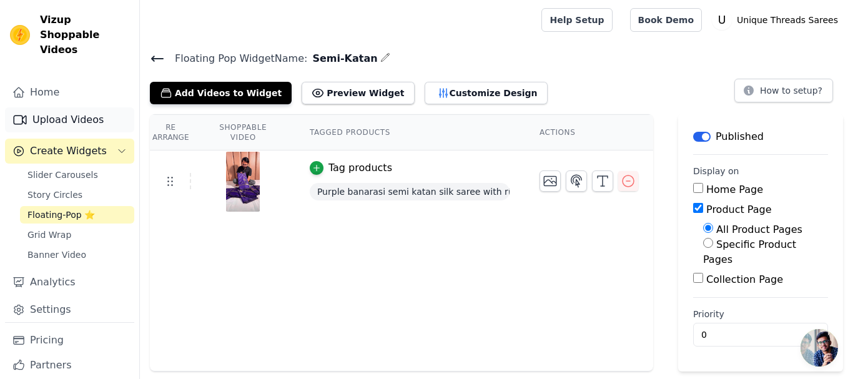
click at [81, 107] on link "Upload Videos" at bounding box center [69, 119] width 129 height 25
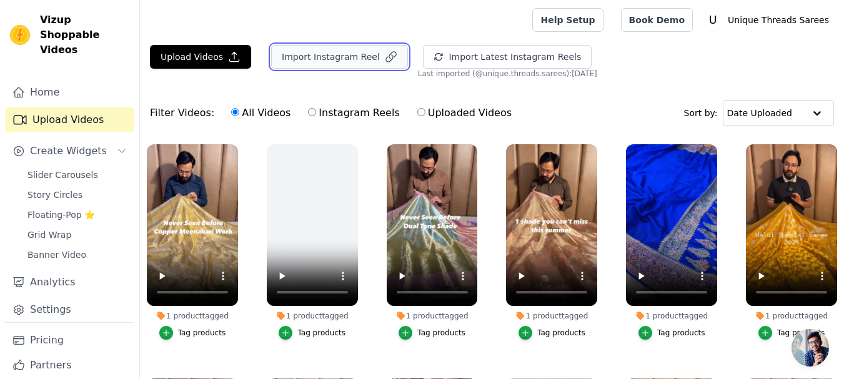
click at [307, 54] on button "Import Instagram Reel" at bounding box center [339, 57] width 137 height 24
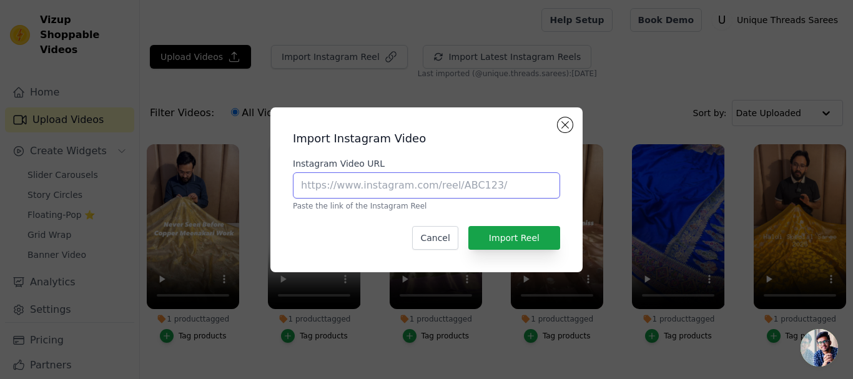
click at [361, 184] on input "Instagram Video URL" at bounding box center [426, 185] width 267 height 26
paste input "[URL][DOMAIN_NAME]"
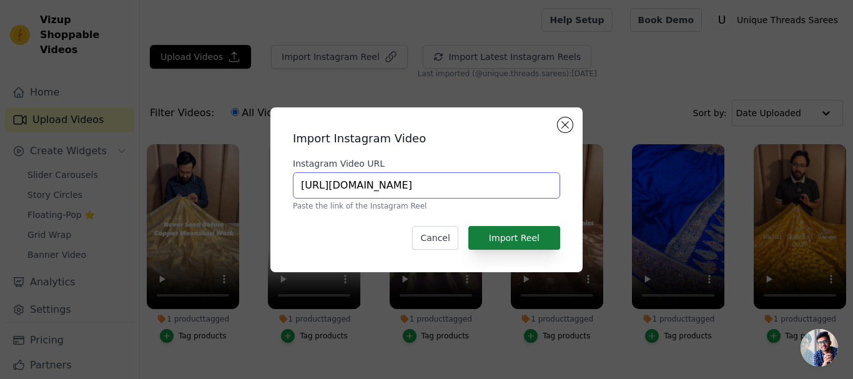
type input "[URL][DOMAIN_NAME]"
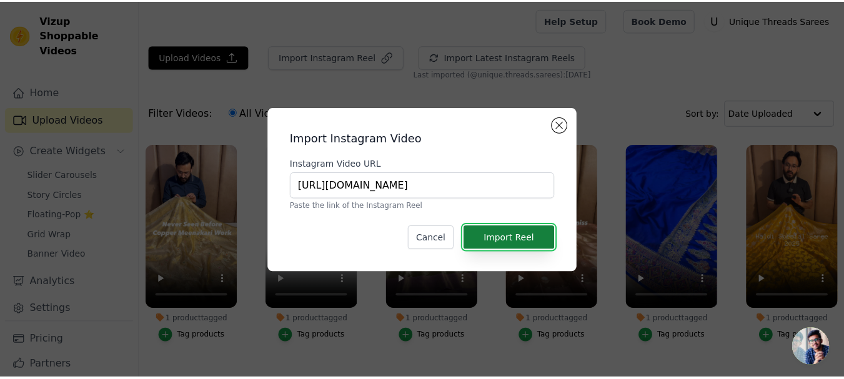
scroll to position [0, 0]
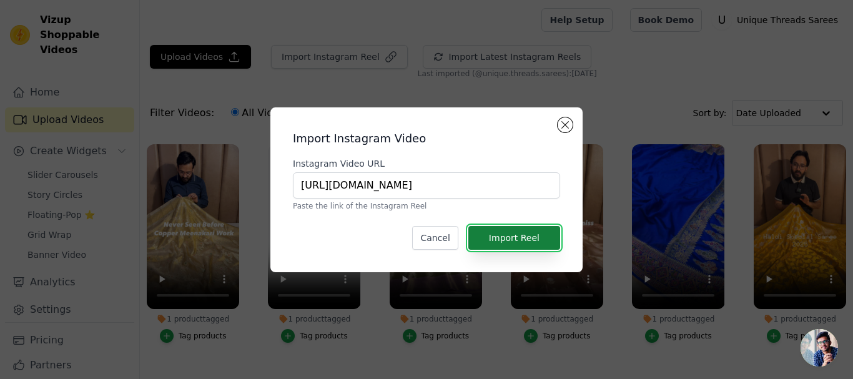
click at [510, 234] on button "Import Reel" at bounding box center [514, 238] width 92 height 24
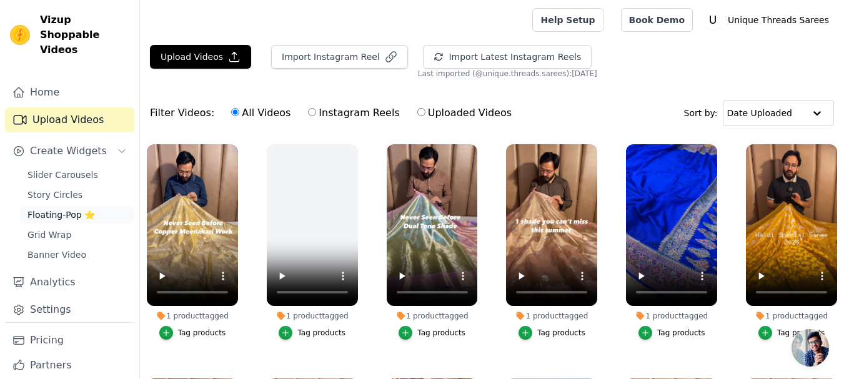
click at [59, 209] on span "Floating-Pop ⭐" at bounding box center [60, 215] width 67 height 12
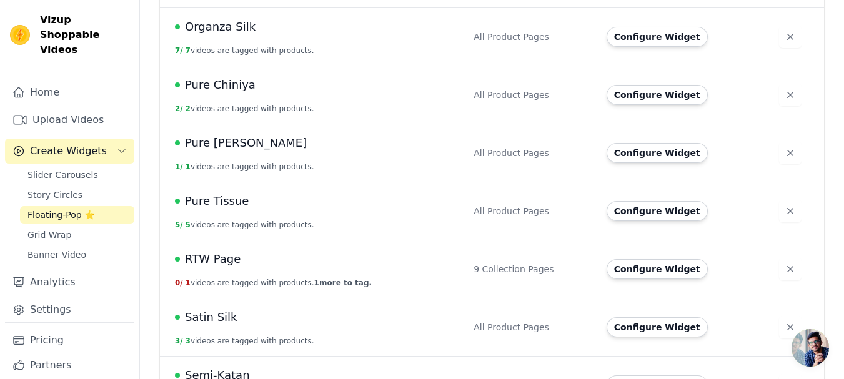
scroll to position [812, 0]
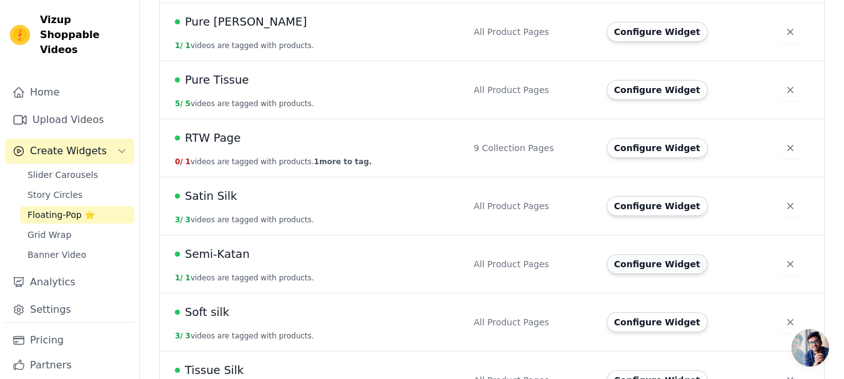
click at [653, 254] on button "Configure Widget" at bounding box center [656, 264] width 101 height 20
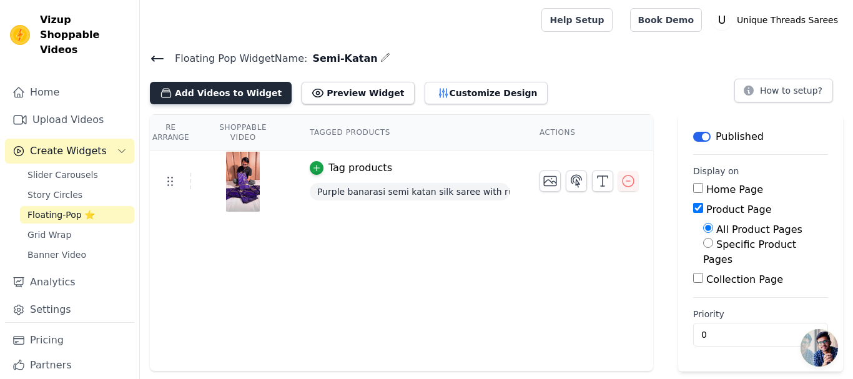
click at [220, 88] on button "Add Videos to Widget" at bounding box center [221, 93] width 142 height 22
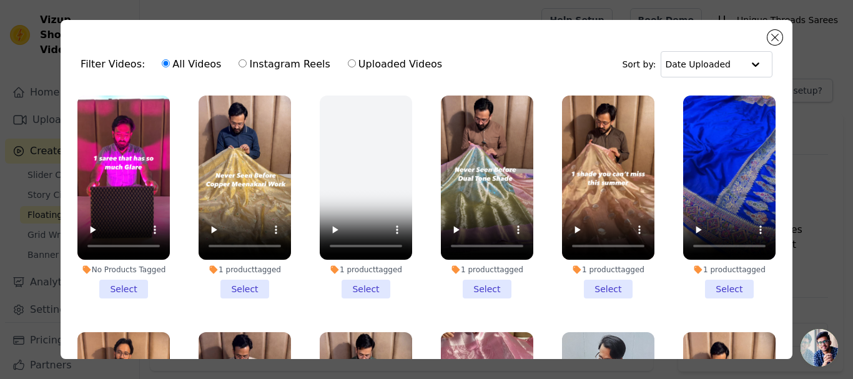
click at [119, 280] on li "No Products Tagged Select" at bounding box center [123, 197] width 92 height 203
click at [0, 0] on input "No Products Tagged Select" at bounding box center [0, 0] width 0 height 0
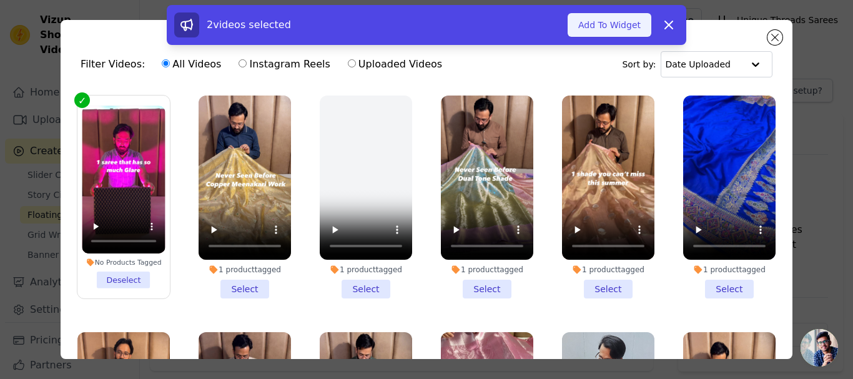
click at [620, 26] on button "Add To Widget" at bounding box center [610, 25] width 84 height 24
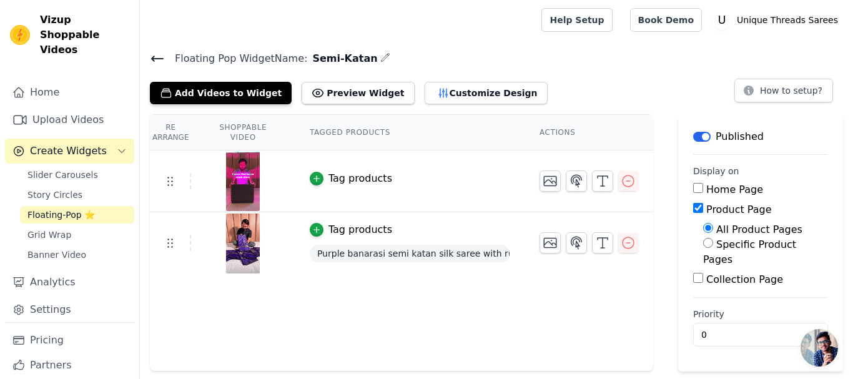
click at [329, 188] on td "Tag products" at bounding box center [410, 182] width 230 height 62
click at [337, 179] on div "Tag products" at bounding box center [361, 178] width 64 height 15
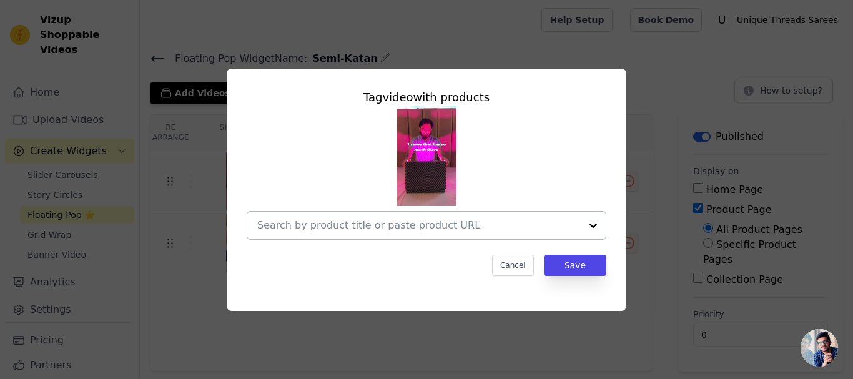
click at [417, 228] on input "text" at bounding box center [419, 225] width 324 height 15
paste input "44a4bxedxPwGQtSnEzGzdejnCdtrDJqkJ6uqWwGbXmdx5zrjGdHivmr9pyd7x8rVQMgumwGPCfuwsei…"
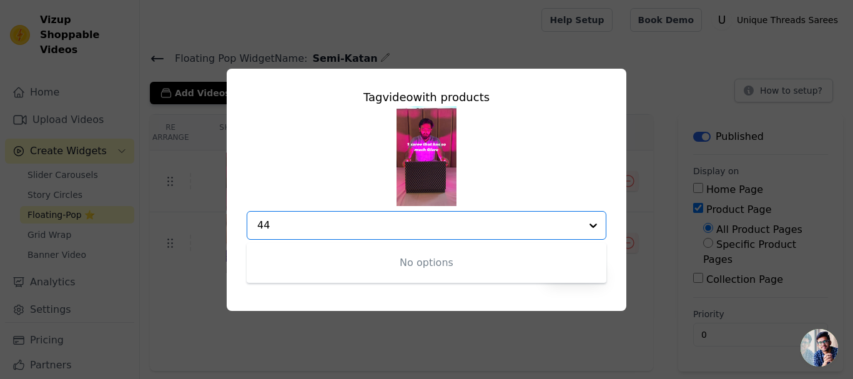
type input "4"
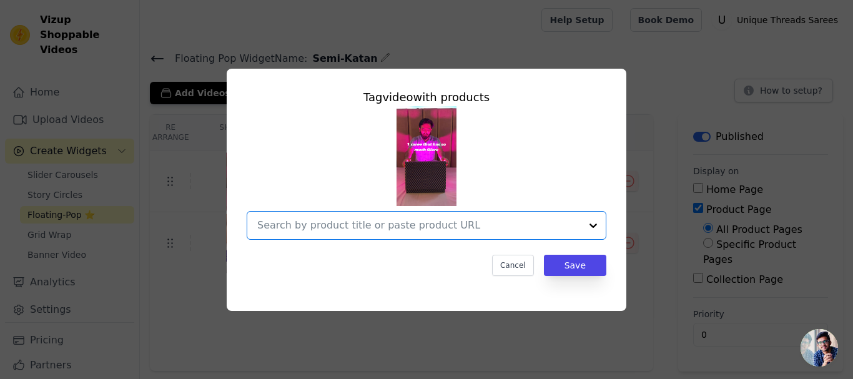
click at [287, 222] on input "text" at bounding box center [419, 225] width 324 height 15
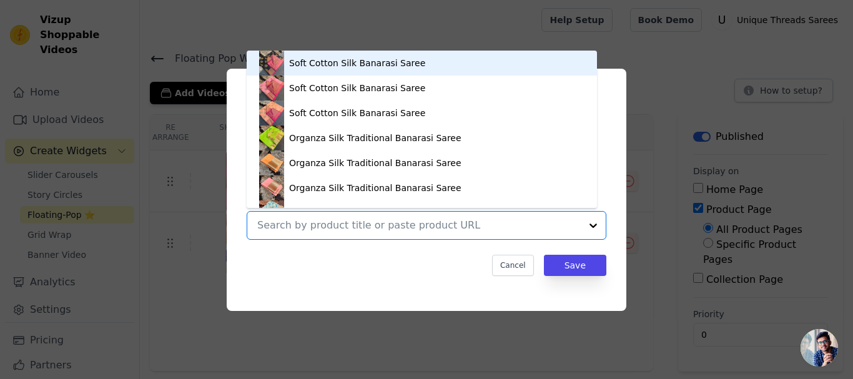
paste input "44a4bxedxPwGQtSnEzGzdejnCdtrDJqkJ6uqWwGbXmdx5zrjGdHivmr9pyd7x8rVQMgumwGPCfuwsei…"
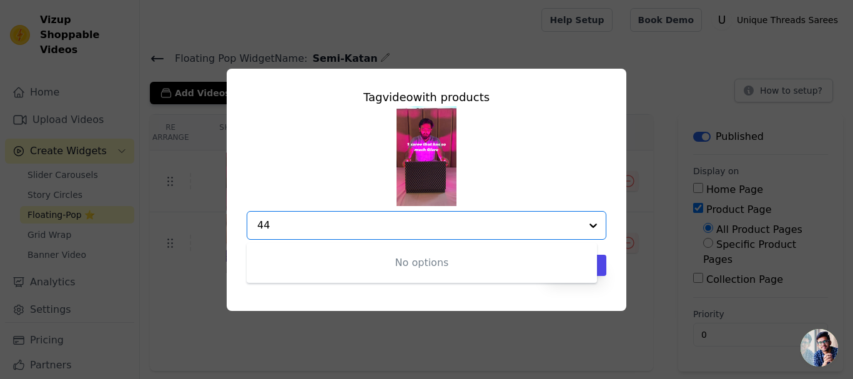
type input "4"
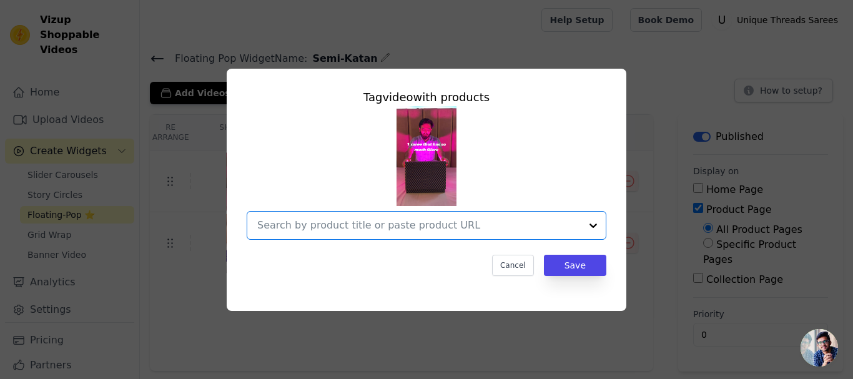
click at [290, 219] on input "text" at bounding box center [419, 225] width 324 height 15
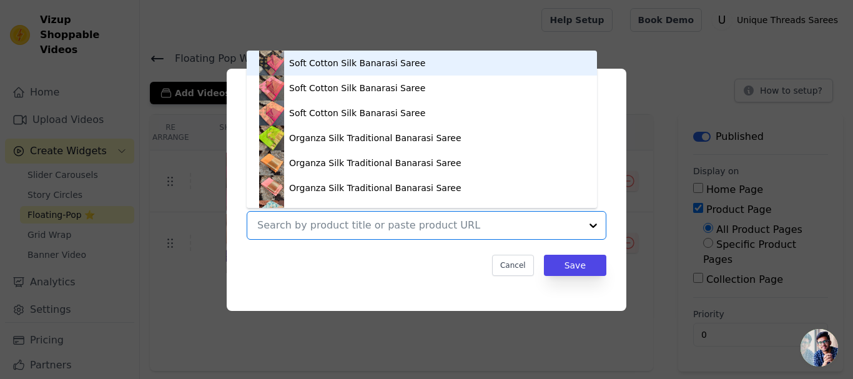
paste input "44a4bxedxPwGQtSnEzGzdejnCdtrDJqkJ6uqWwGbXmdx5zrjGdHivmr9pyd7x8rVQMgumwGPCfuwsei…"
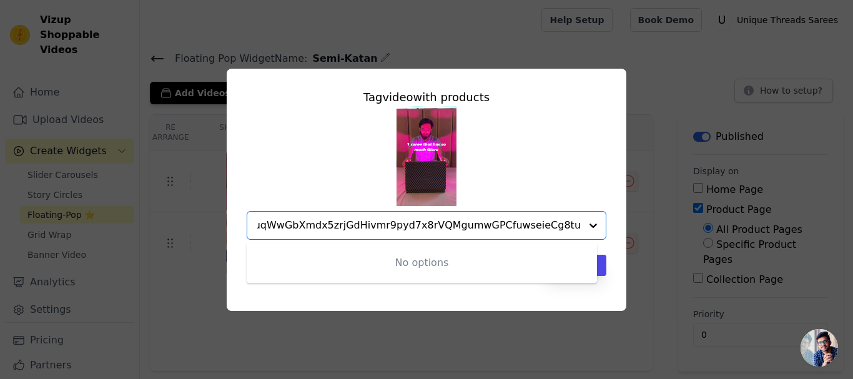
type input "44a4bxedxPwGQtSnEzGzdejnCdtrDJqkJ6uqWwGbXmdx5zrjGdHivmr9pyd7x8rVQMgumwGPCfuwsei…"
click at [553, 185] on div "No options Option undefined, selected." at bounding box center [427, 173] width 360 height 134
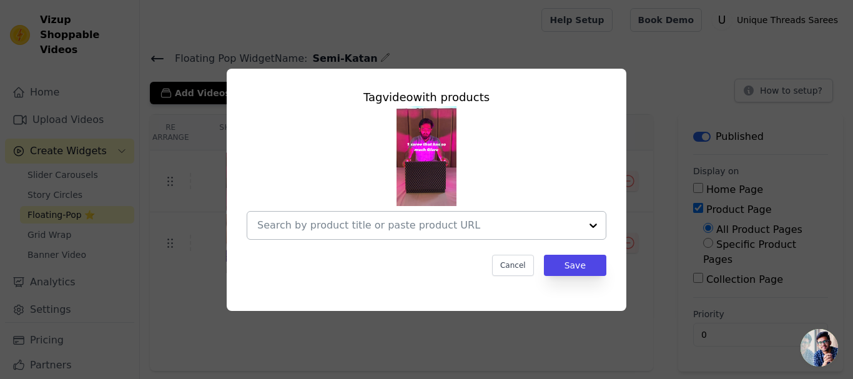
click at [295, 227] on input "text" at bounding box center [419, 225] width 324 height 15
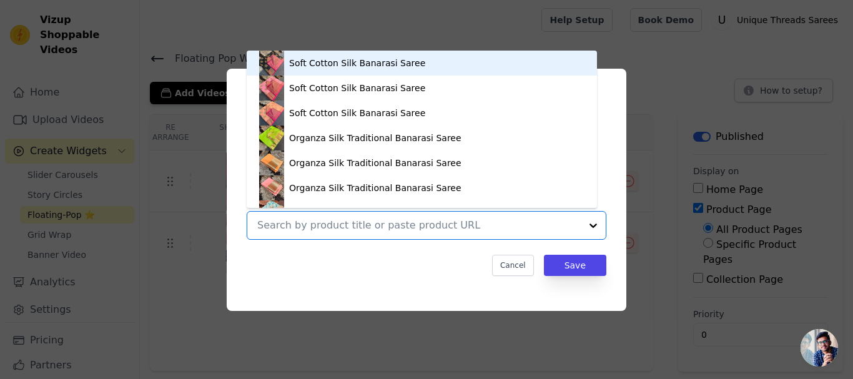
paste input "44a4bxedxPwGQtSnEzGzdejnCdtrDJqkJ6uqWwGbXmdx5zrjGdHivmr9pyd7x8rVQMgumwGPCfuwsei…"
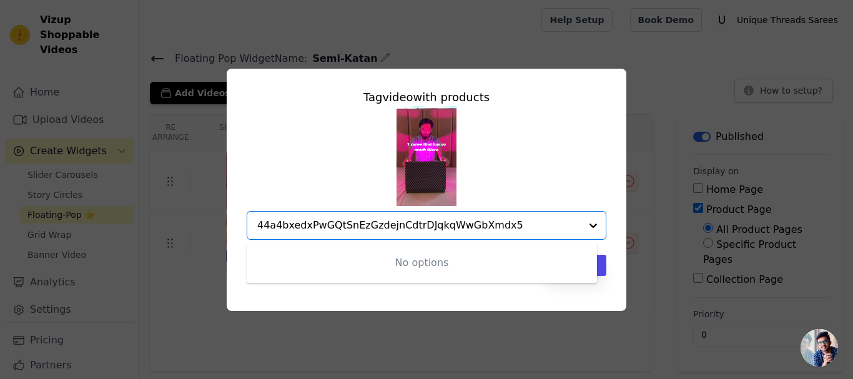
click at [441, 225] on input "44a4bxedxPwGQtSnEzGzdejnCdtrDJqkqWwGbXmdx5" at bounding box center [419, 225] width 324 height 15
type input "44a4bxedxPwGQtSnEzGzdejnCdtrDqWwGbXmdx5"
click at [441, 225] on input "text" at bounding box center [419, 225] width 324 height 15
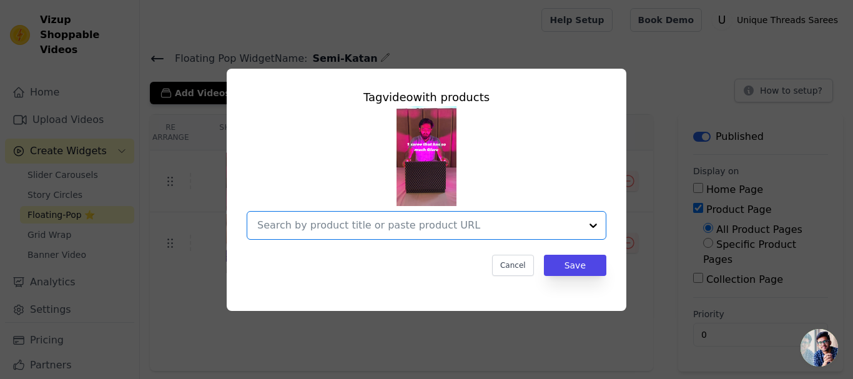
click at [441, 225] on input "text" at bounding box center [419, 225] width 324 height 15
click at [417, 229] on input "text" at bounding box center [419, 225] width 324 height 15
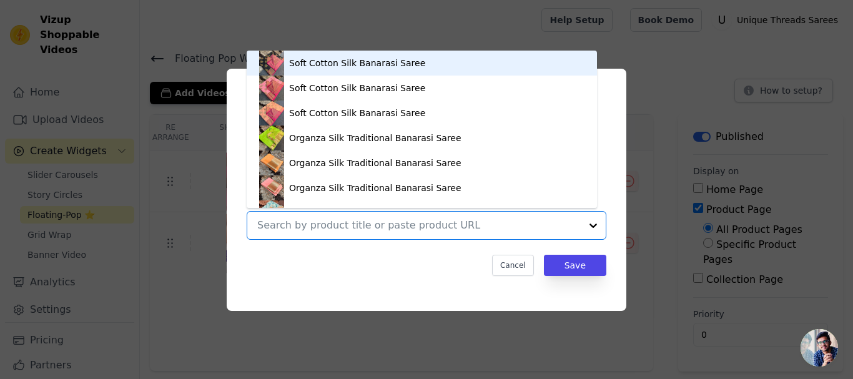
paste input "44a4bxedxPwGQtSnEzGzdejnCdtrDJqkJ6uqWwGbXmdx5zrjGdHivmr9pyd7x8rVQMgumwGPCfuwsei…"
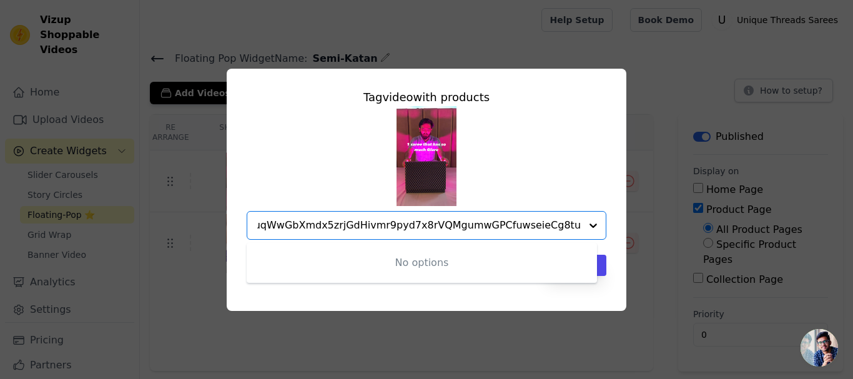
type input "44a4bxedxPwGQtSnEzGzdejnCdtrDJqkJ6uqWwGbXmdx5zrjGdHivmr9pyd7x8rVQMgumwGPCfuwsei…"
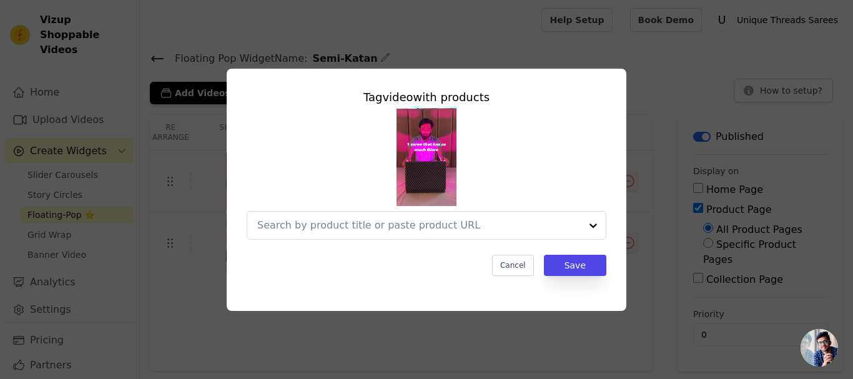
scroll to position [0, 0]
click at [380, 222] on input "text" at bounding box center [419, 225] width 324 height 15
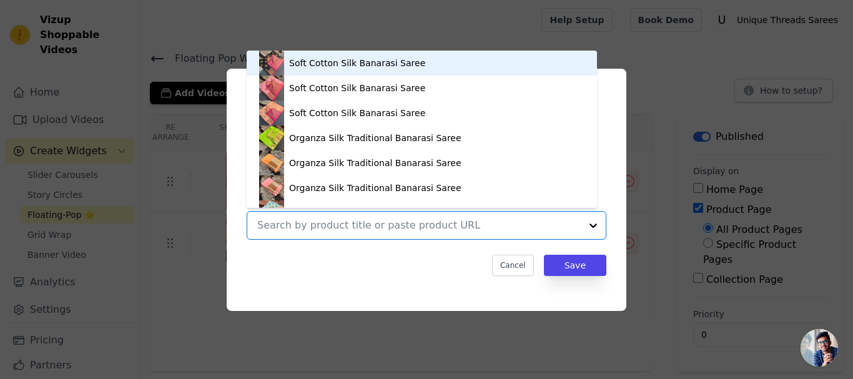
paste input "SP1TDT0D3GFZ9VRKTG24F2DR24ZNNF6QPCVK9JM82"
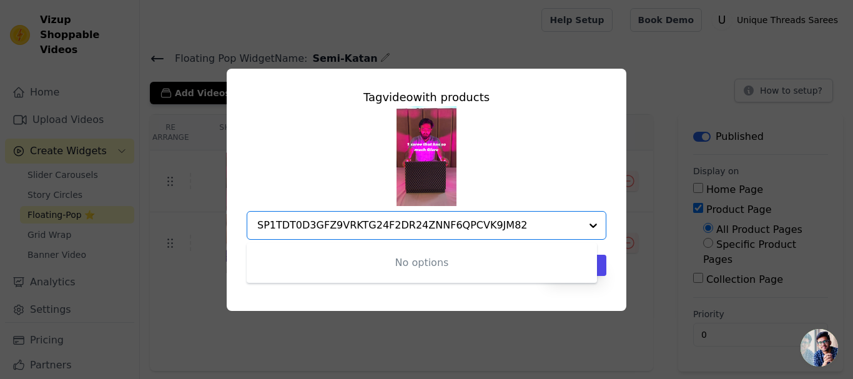
click at [355, 219] on input "SP1TDT0D3GFZ9VRKTG24F2DR24ZNNF6QPCVK9JM82" at bounding box center [419, 225] width 324 height 15
type input "SP1TDT0D3GFZ9VRKTG24F2DR24ZNNF6QPCVK9JM82"
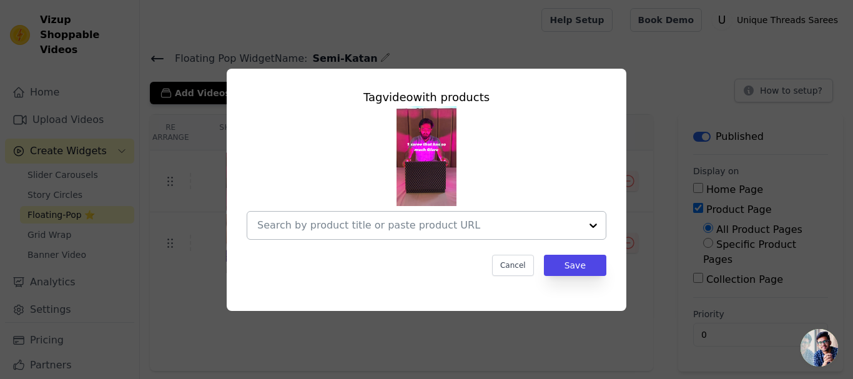
click at [394, 217] on div at bounding box center [419, 225] width 324 height 27
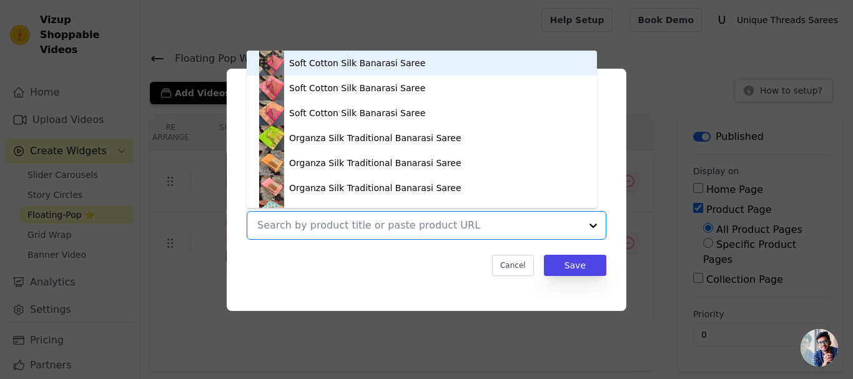
paste input "[PERSON_NAME] Mam Inspired Katan Silk Saree"
type input "[PERSON_NAME] Mam Inspired Katan Silk Saree"
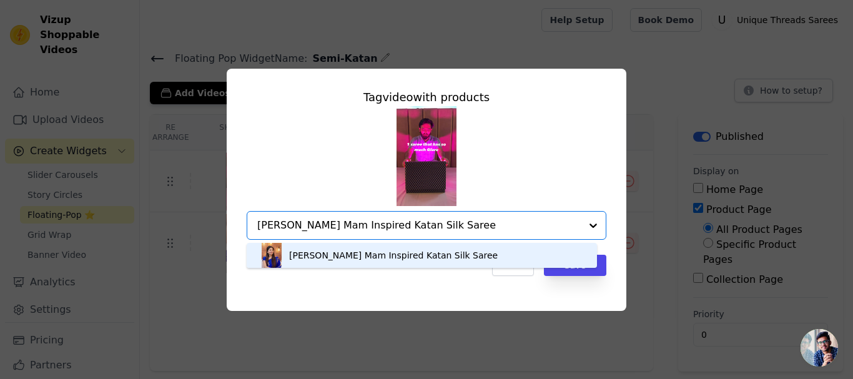
click at [407, 254] on div "[PERSON_NAME] Mam Inspired Katan Silk Saree" at bounding box center [393, 255] width 209 height 12
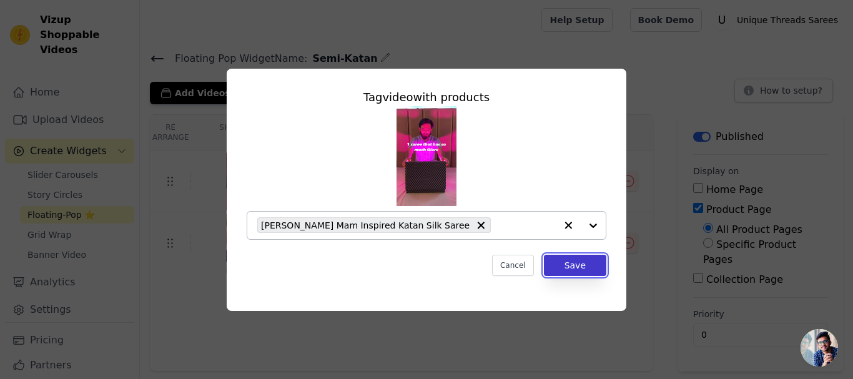
click at [562, 261] on button "Save" at bounding box center [575, 265] width 62 height 21
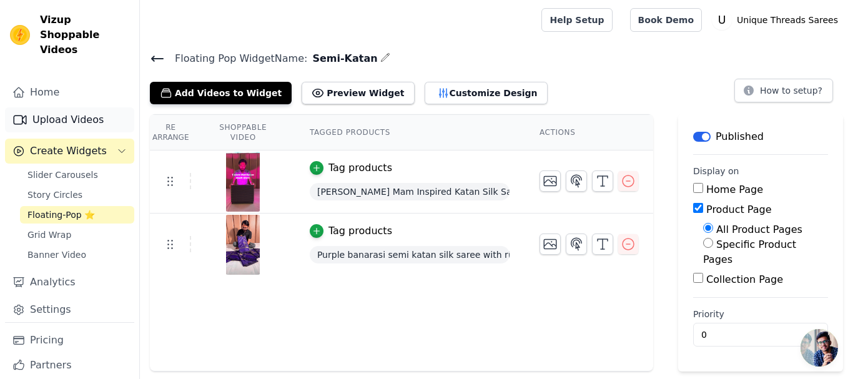
click at [78, 107] on link "Upload Videos" at bounding box center [69, 119] width 129 height 25
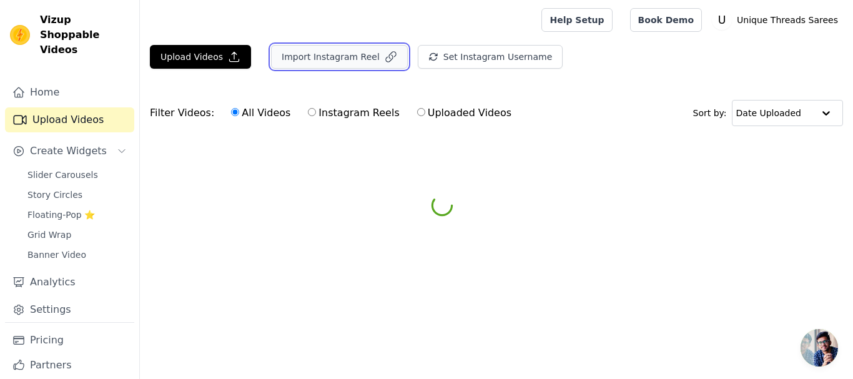
click at [313, 54] on button "Import Instagram Reel" at bounding box center [339, 57] width 137 height 24
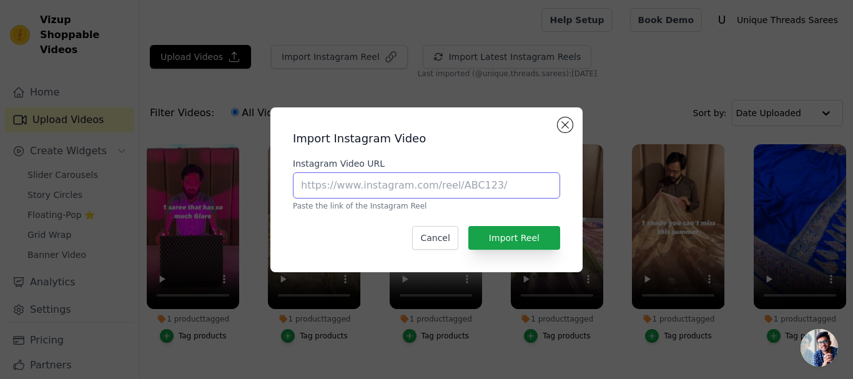
click at [373, 187] on input "Instagram Video URL" at bounding box center [426, 185] width 267 height 26
paste input "[URL][DOMAIN_NAME]"
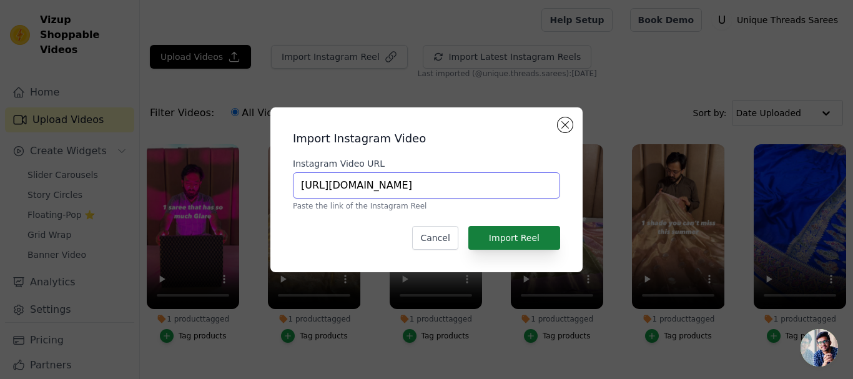
scroll to position [0, 94]
type input "[URL][DOMAIN_NAME]"
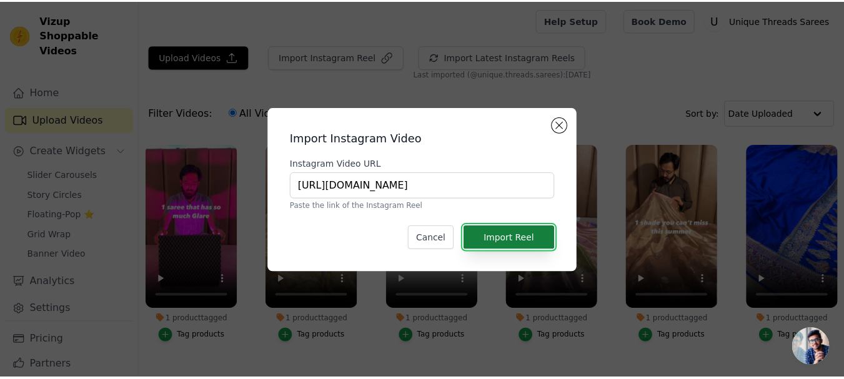
scroll to position [0, 0]
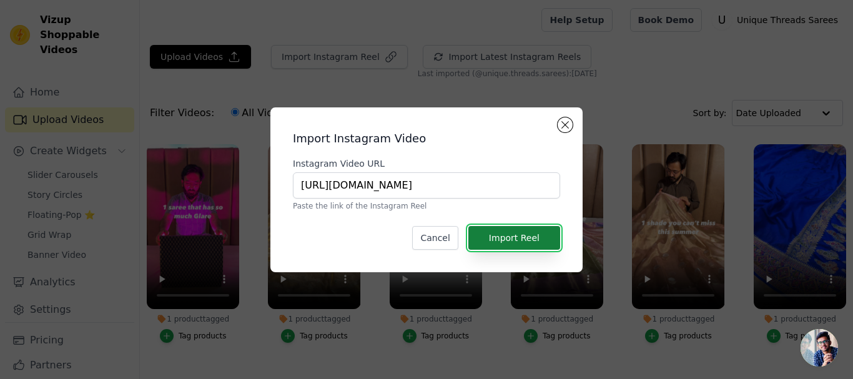
click at [514, 238] on button "Import Reel" at bounding box center [514, 238] width 92 height 24
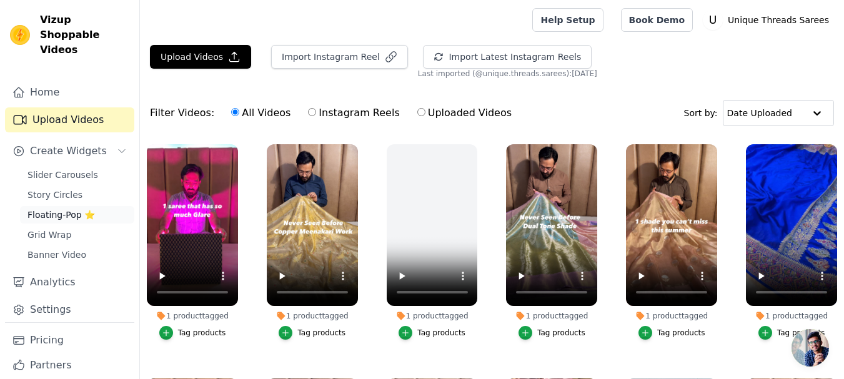
click at [64, 209] on span "Floating-Pop ⭐" at bounding box center [60, 215] width 67 height 12
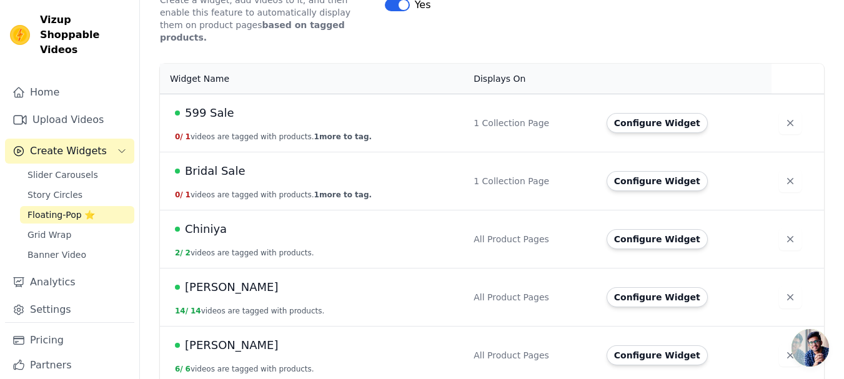
scroll to position [437, 0]
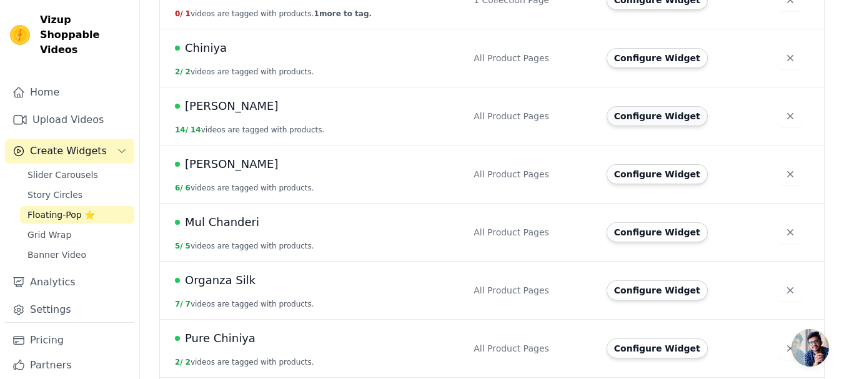
click at [645, 106] on button "Configure Widget" at bounding box center [656, 116] width 101 height 20
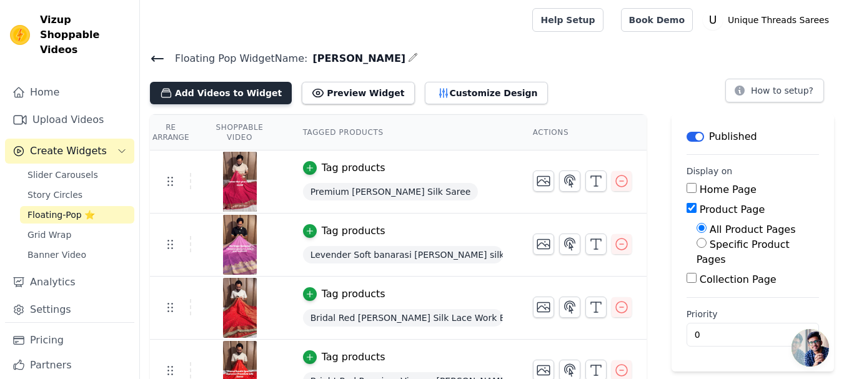
click at [236, 83] on button "Add Videos to Widget" at bounding box center [221, 93] width 142 height 22
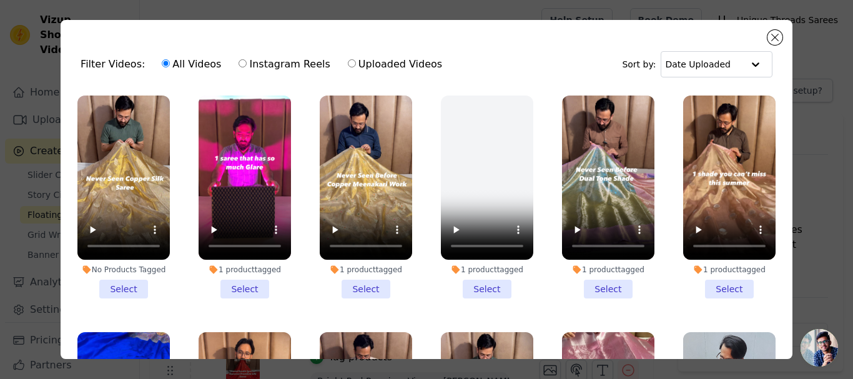
click at [121, 280] on li "No Products Tagged Select" at bounding box center [123, 197] width 92 height 203
click at [0, 0] on input "No Products Tagged Select" at bounding box center [0, 0] width 0 height 0
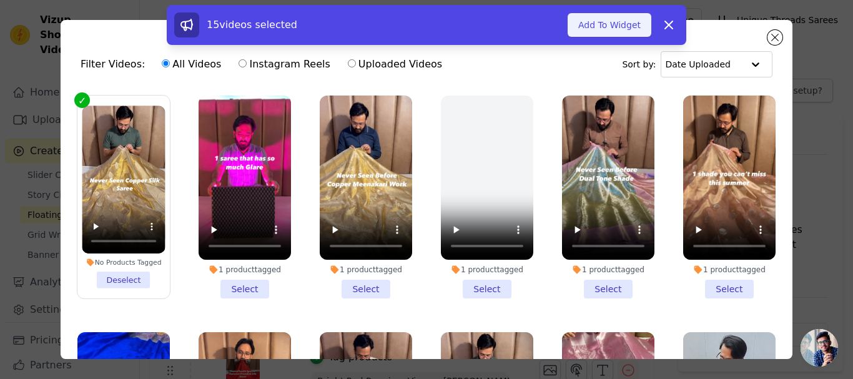
click at [615, 26] on button "Add To Widget" at bounding box center [610, 25] width 84 height 24
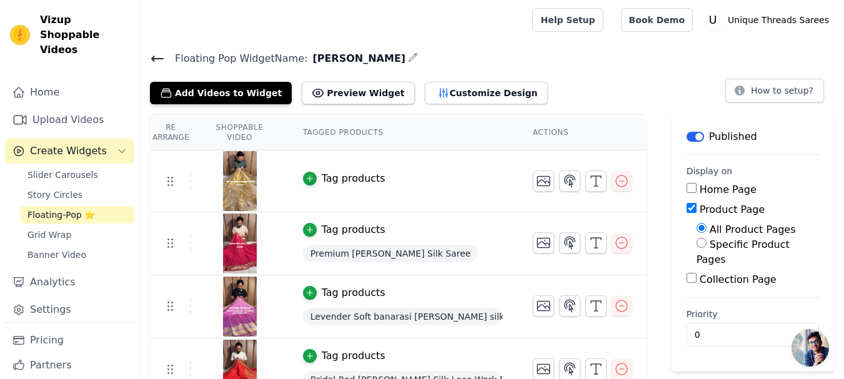
click at [341, 182] on div "Tag products" at bounding box center [354, 178] width 64 height 15
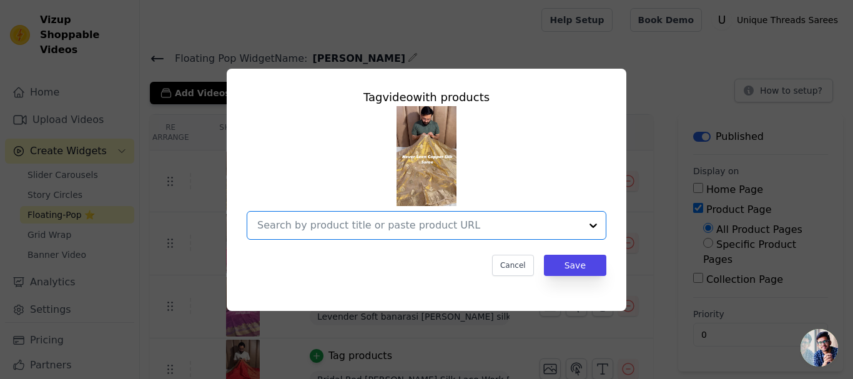
click at [427, 218] on input "text" at bounding box center [419, 225] width 324 height 15
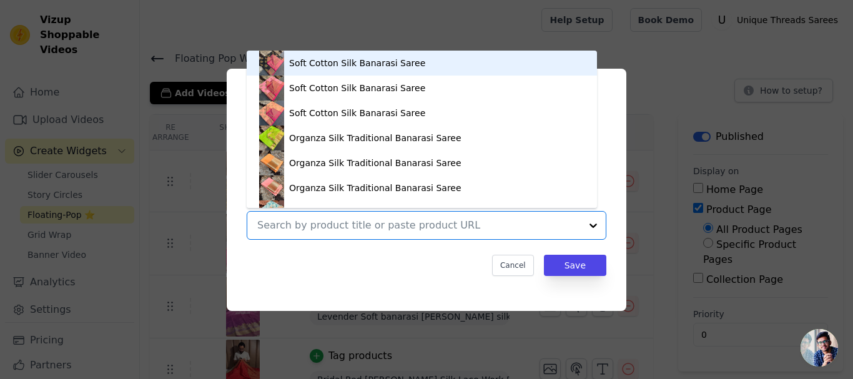
paste input "[URL][DOMAIN_NAME]"
type input "[URL][DOMAIN_NAME]"
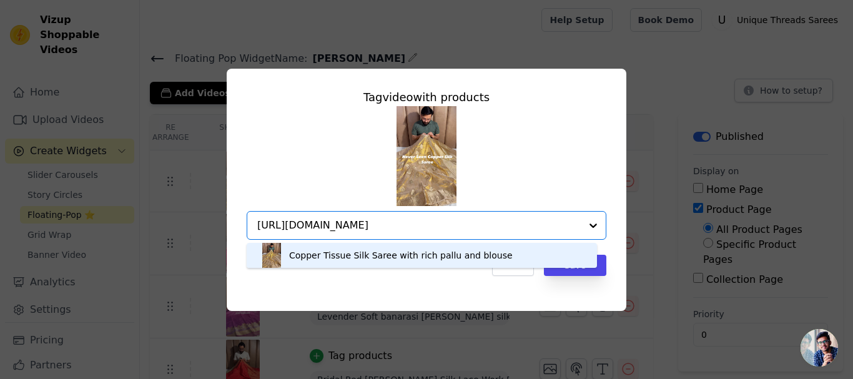
click at [523, 257] on div "Copper Tissue Silk Saree with rich pallu and blouse" at bounding box center [421, 255] width 325 height 25
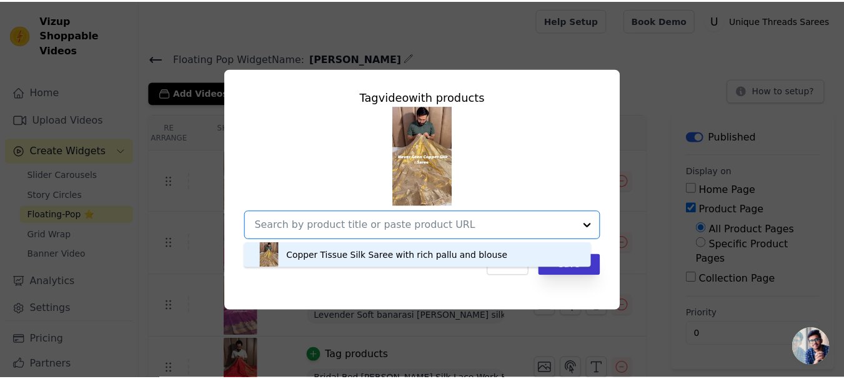
scroll to position [0, 0]
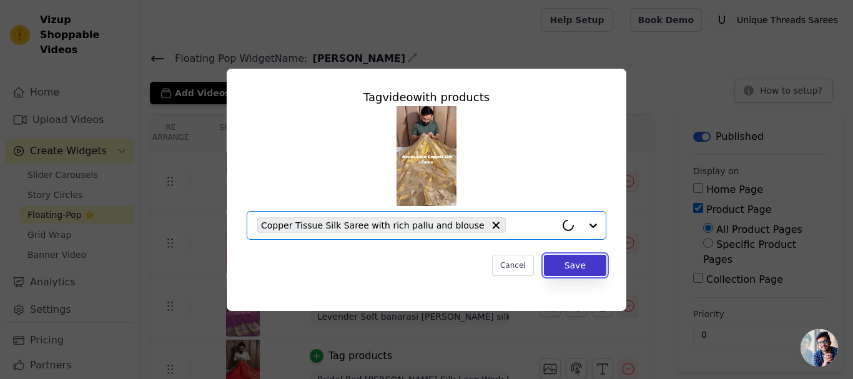
click at [580, 259] on button "Save" at bounding box center [575, 265] width 62 height 21
